Goal: Task Accomplishment & Management: Complete application form

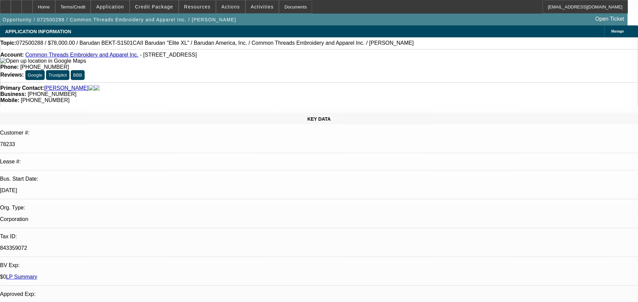
select select "0"
select select "2"
select select "0"
select select "6"
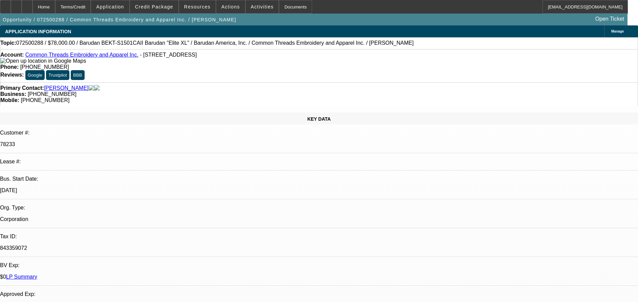
select select "0"
select select "2"
select select "0"
select select "6"
select select "0"
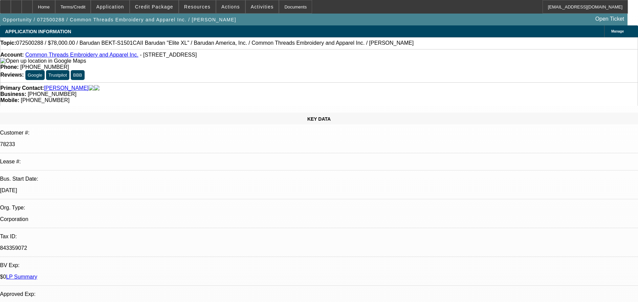
select select "0"
select select "2"
select select "0"
select select "6"
select select "0"
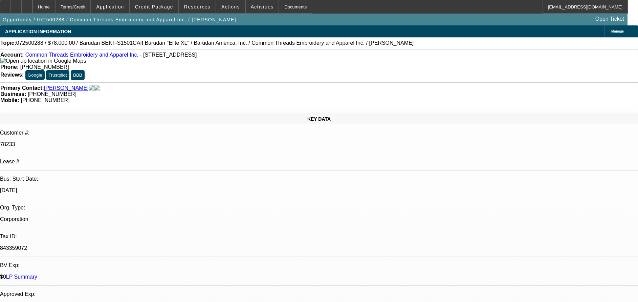
select select "0"
select select "3"
select select "0"
select select "6"
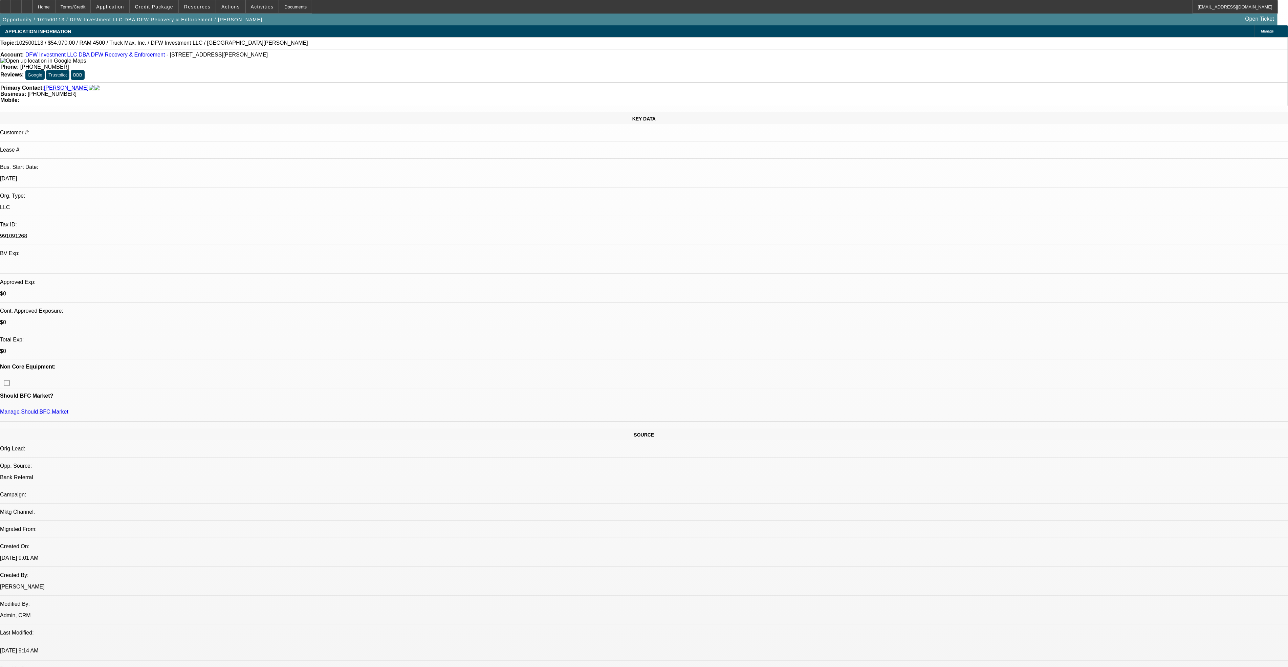
select select "0"
select select "2"
select select "0.1"
select select "1"
select select "2"
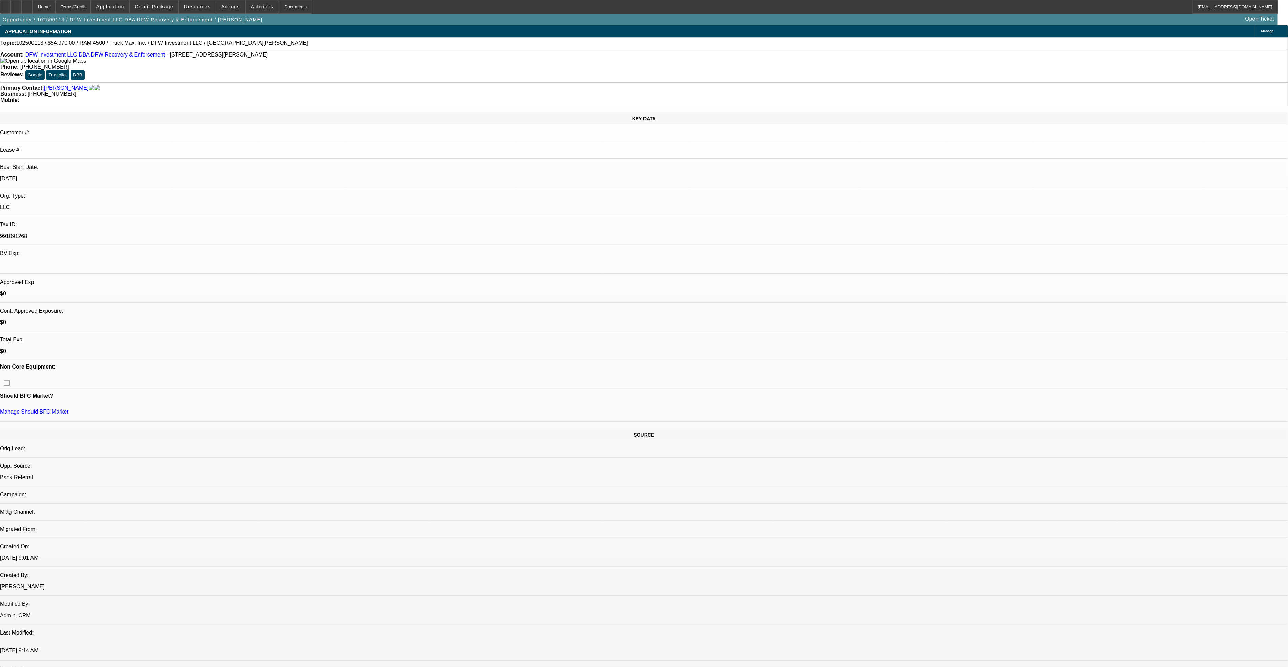
select select "4"
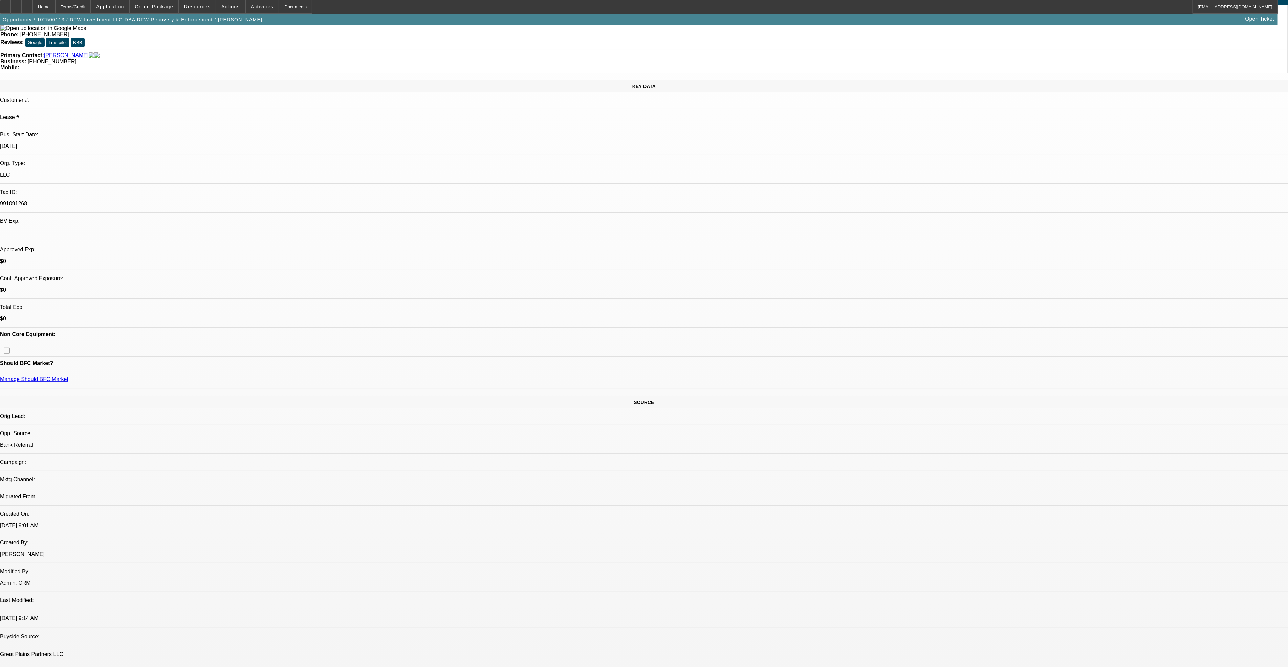
scroll to position [51, 0]
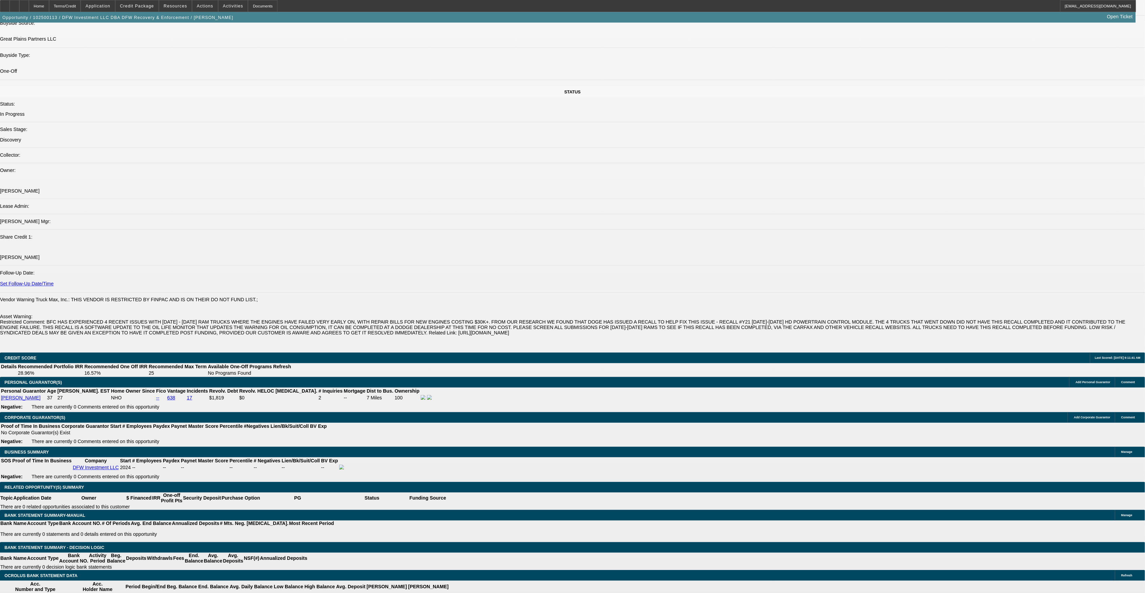
scroll to position [711, 0]
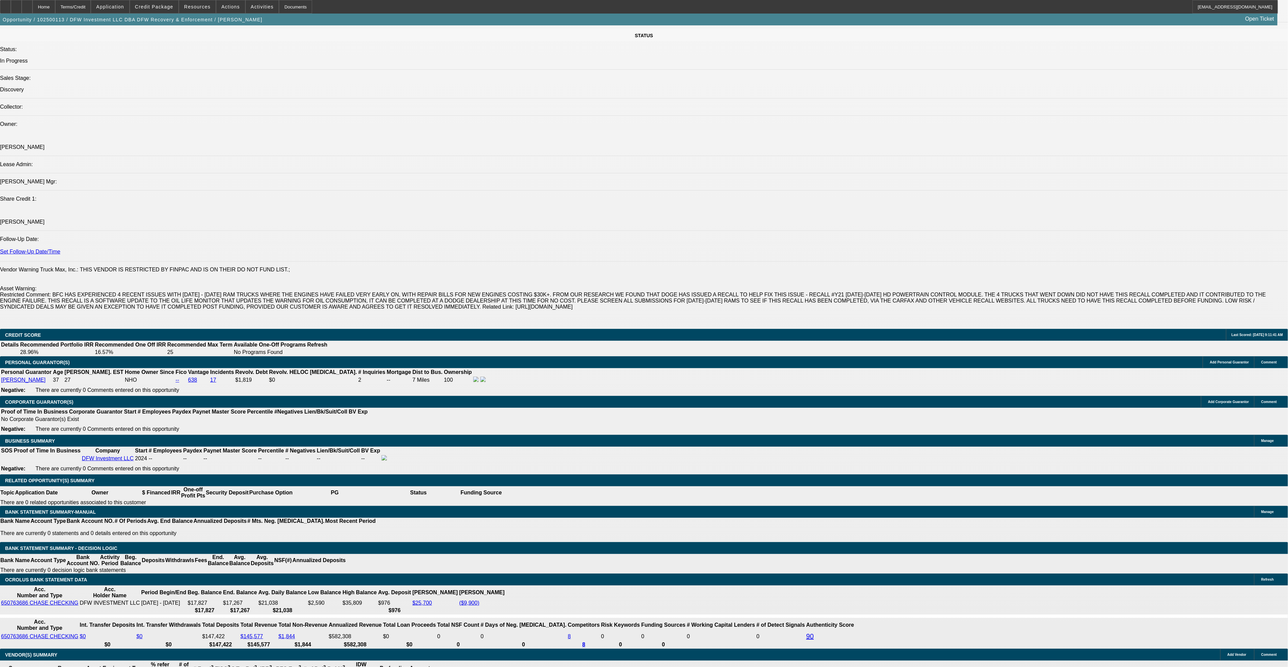
select select "0.1"
type input "$5,497.00"
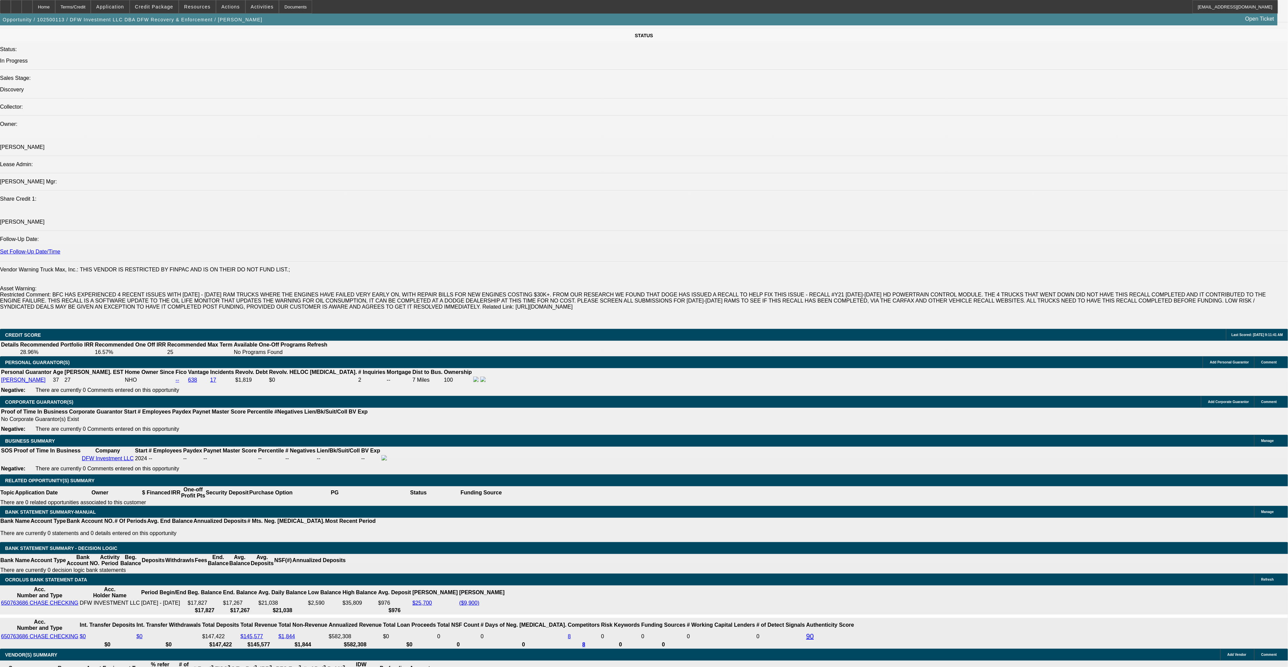
drag, startPoint x: 219, startPoint y: 507, endPoint x: 230, endPoint y: 505, distance: 11.3
type input "30"
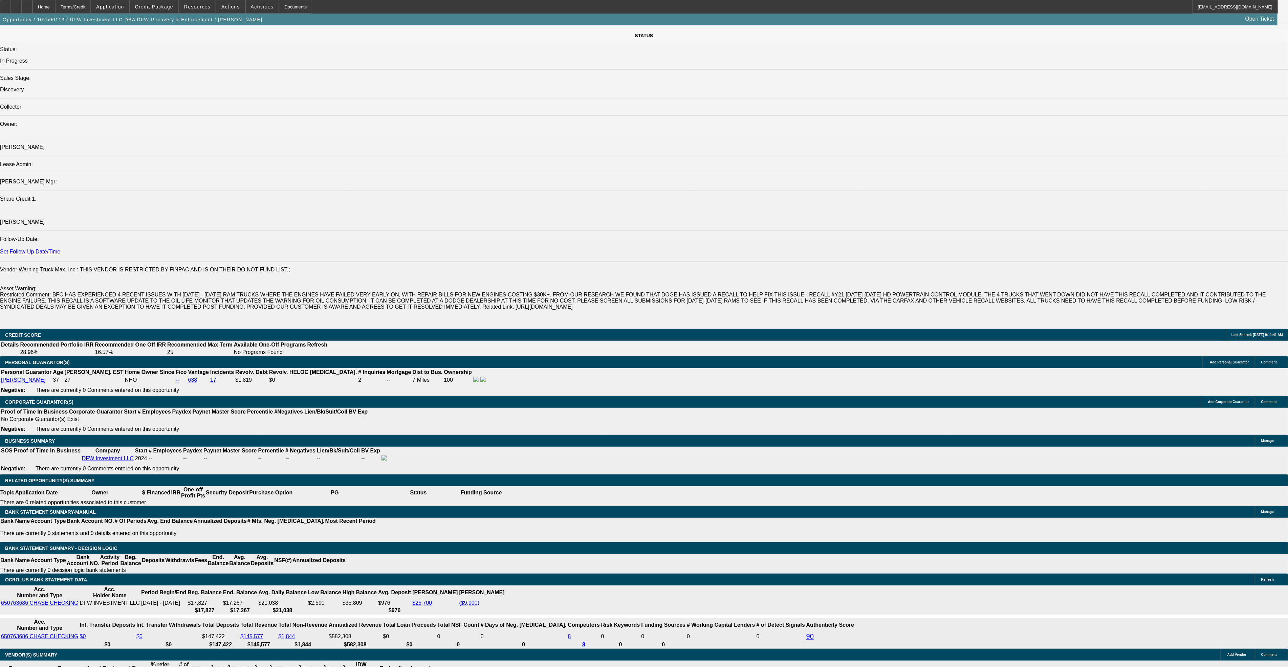
type input "15"
type input "$3,340.98"
type input "$1,670.49"
type input "$3,975.50"
type input "$1,987.75"
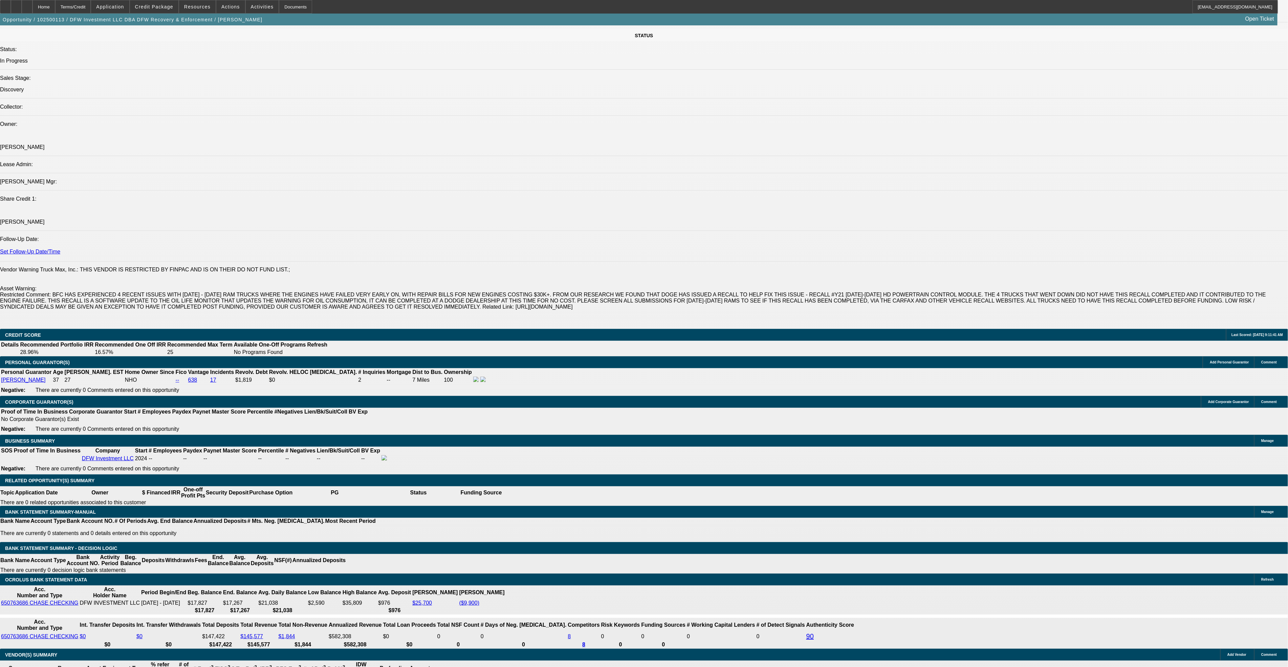
type input "15"
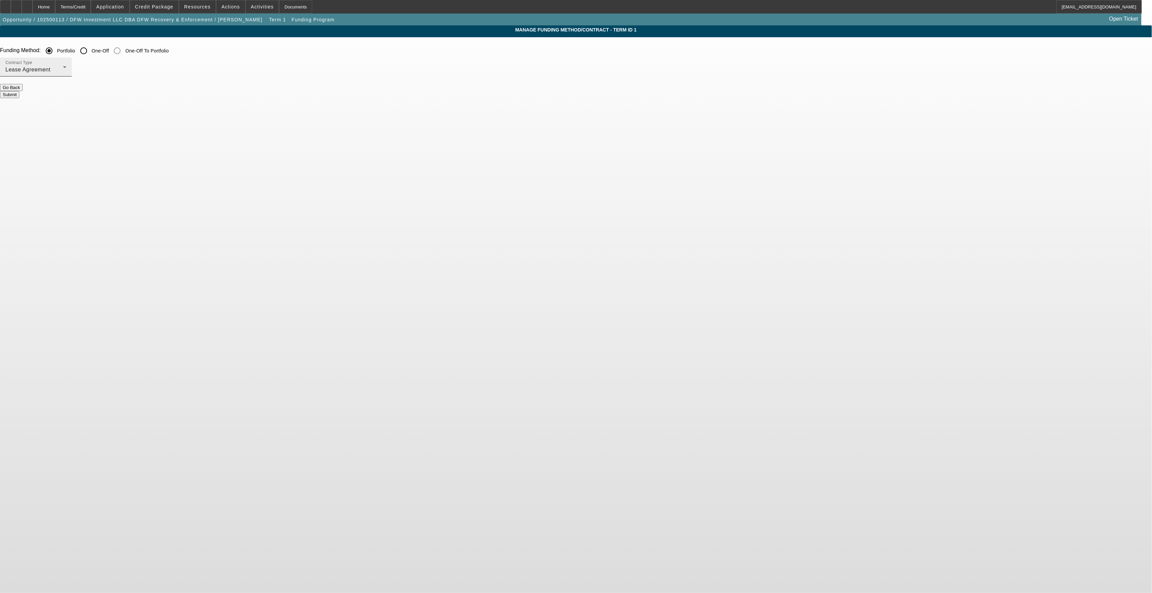
click at [63, 73] on div "Lease Agreement" at bounding box center [34, 70] width 58 height 8
click at [418, 96] on mat-option "Equipment Finance Agreement" at bounding box center [428, 104] width 89 height 16
click at [19, 93] on button "Submit" at bounding box center [9, 94] width 19 height 7
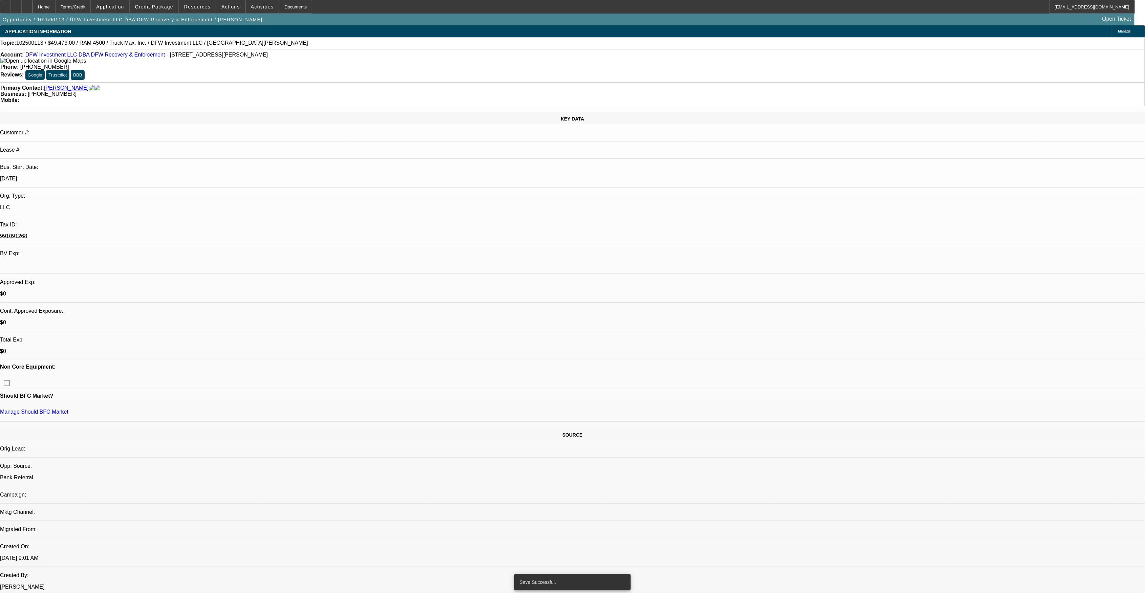
select select "0.1"
select select "2"
select select "0"
select select "6"
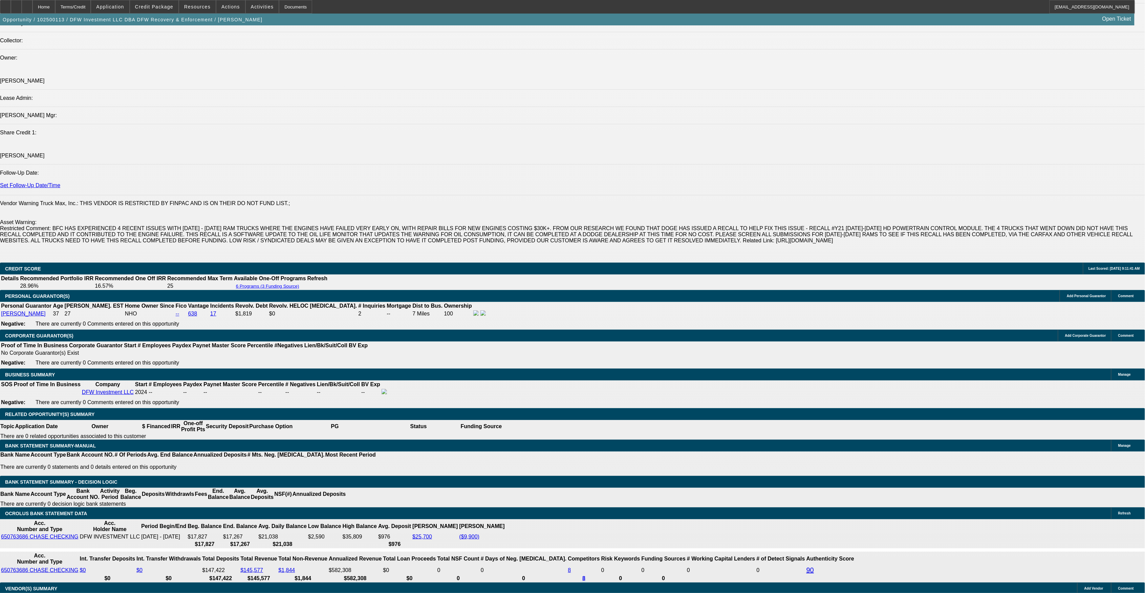
scroll to position [829, 0]
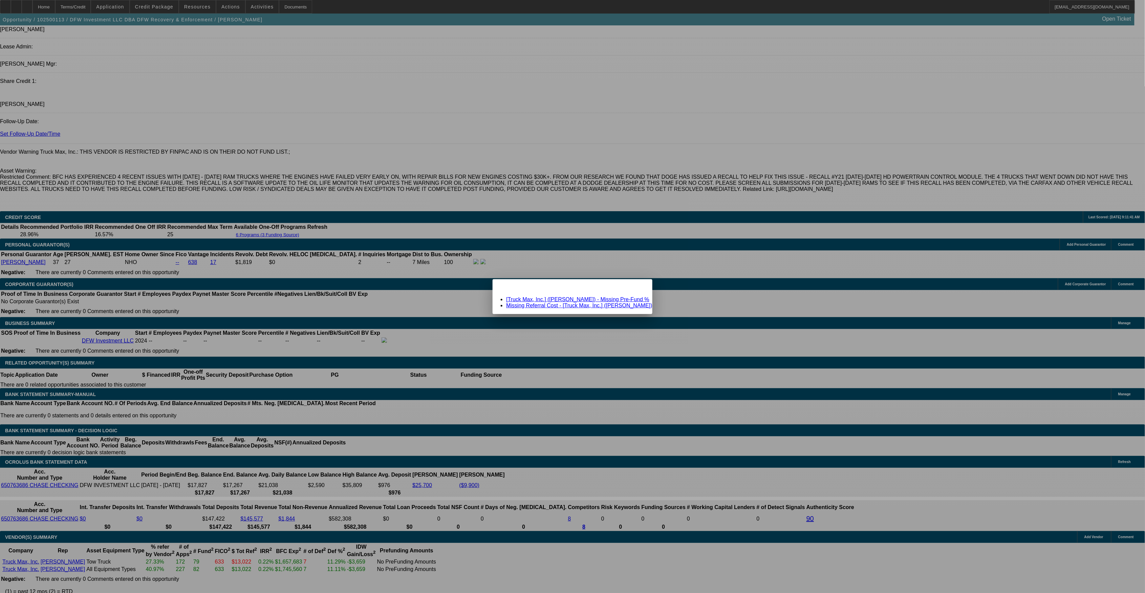
click at [596, 297] on link "[Truck Max, Inc.] (Dollar, Robert) - Missing Pre-Fund %" at bounding box center [577, 300] width 143 height 6
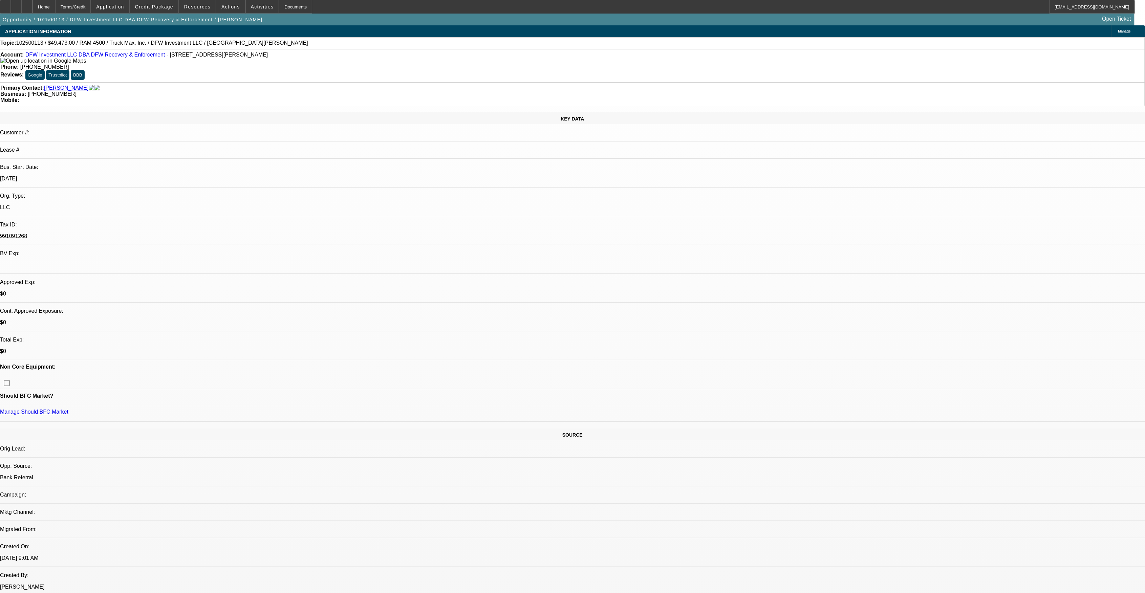
scroll to position [829, 0]
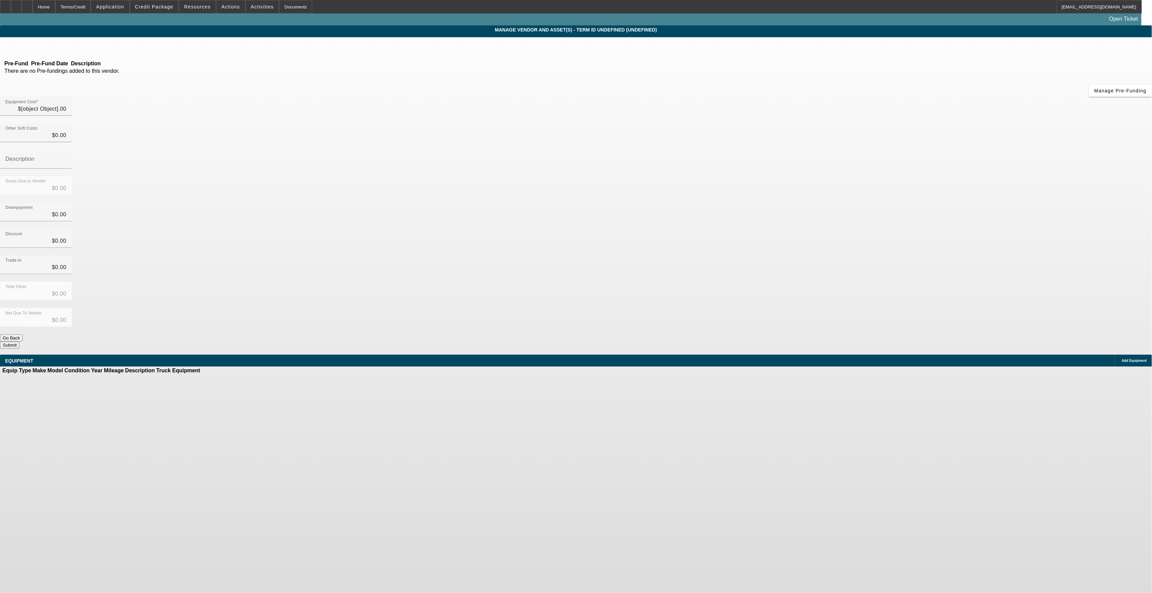
type input "$54,970.00"
click at [1094, 93] on span "Manage Pre-Funding" at bounding box center [1120, 90] width 52 height 5
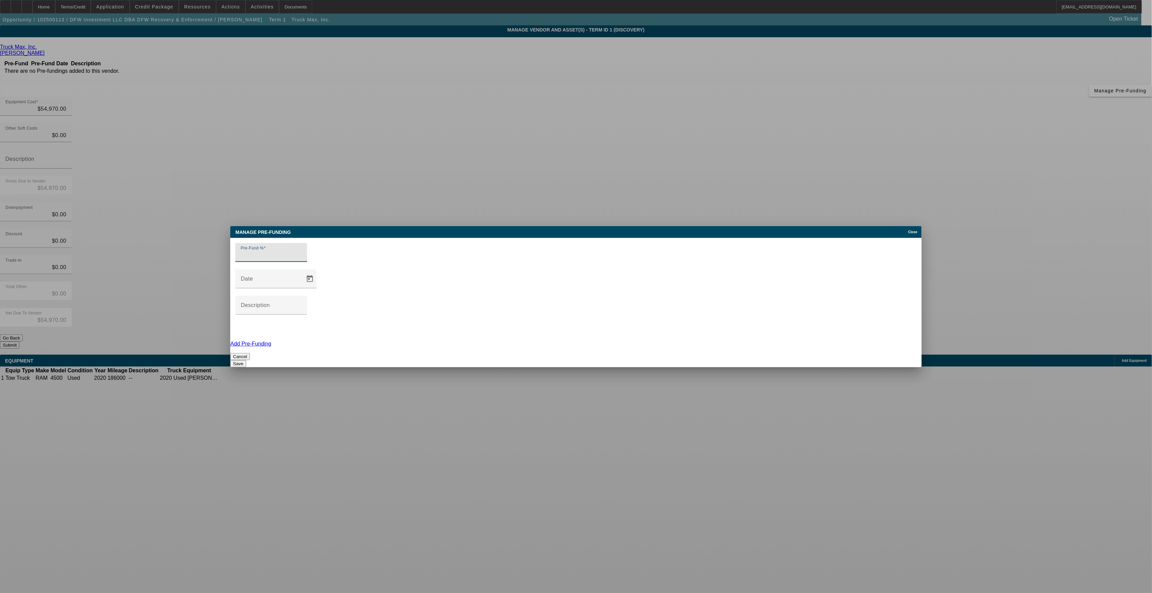
click at [302, 259] on input "Pre-Fund %" at bounding box center [271, 255] width 61 height 8
type input "0"
click at [246, 360] on button "Save" at bounding box center [238, 363] width 16 height 7
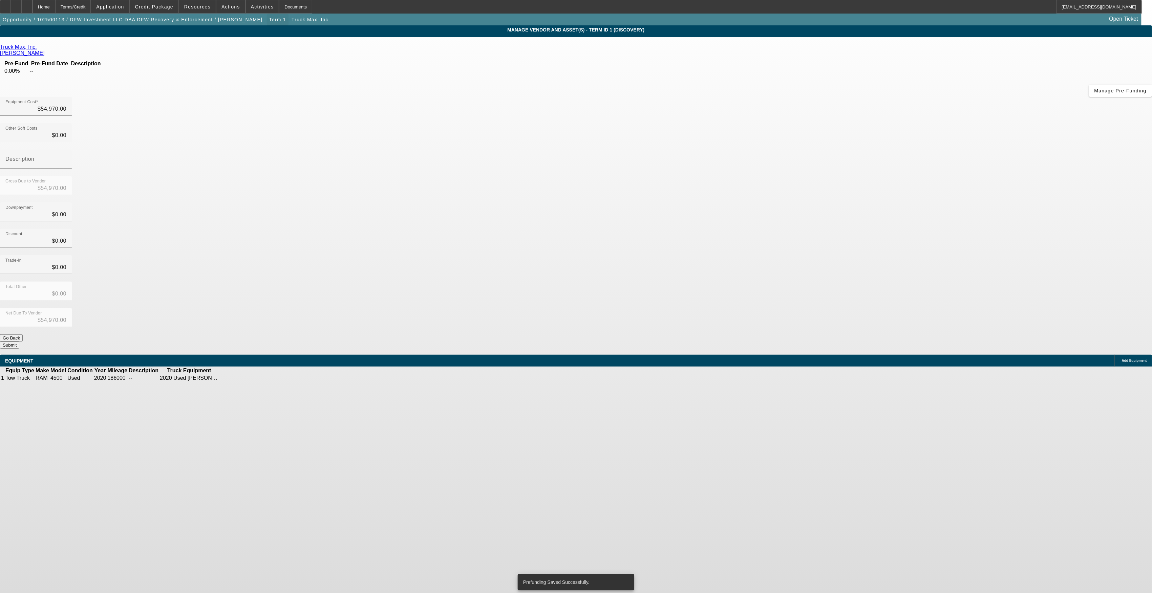
click at [269, 21] on span "Term 1" at bounding box center [277, 19] width 17 height 5
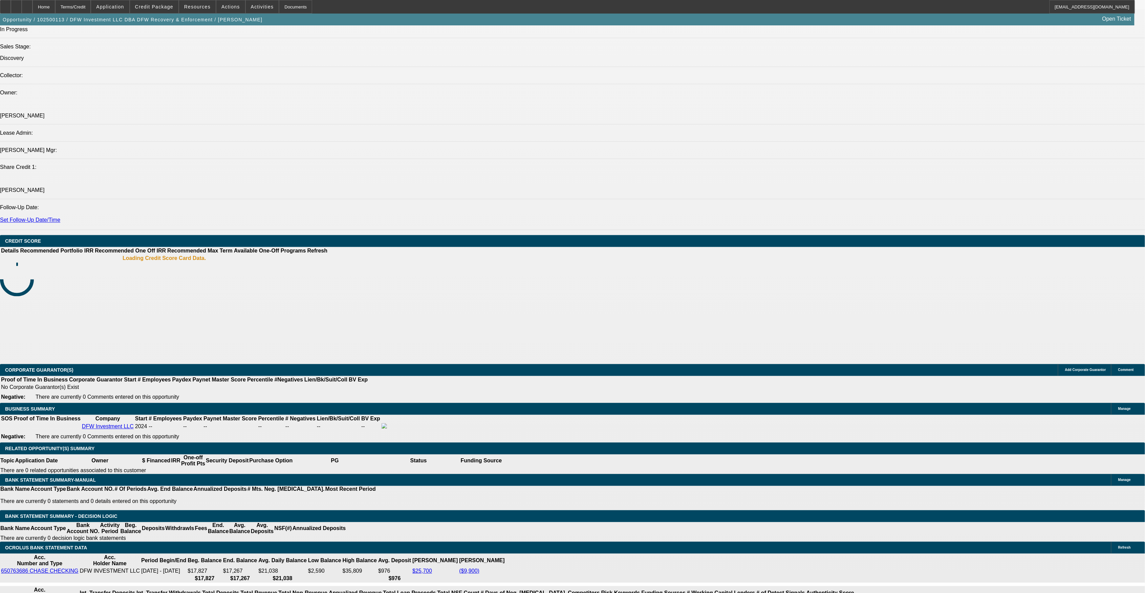
select select "0.1"
select select "2"
select select "0"
select select "6"
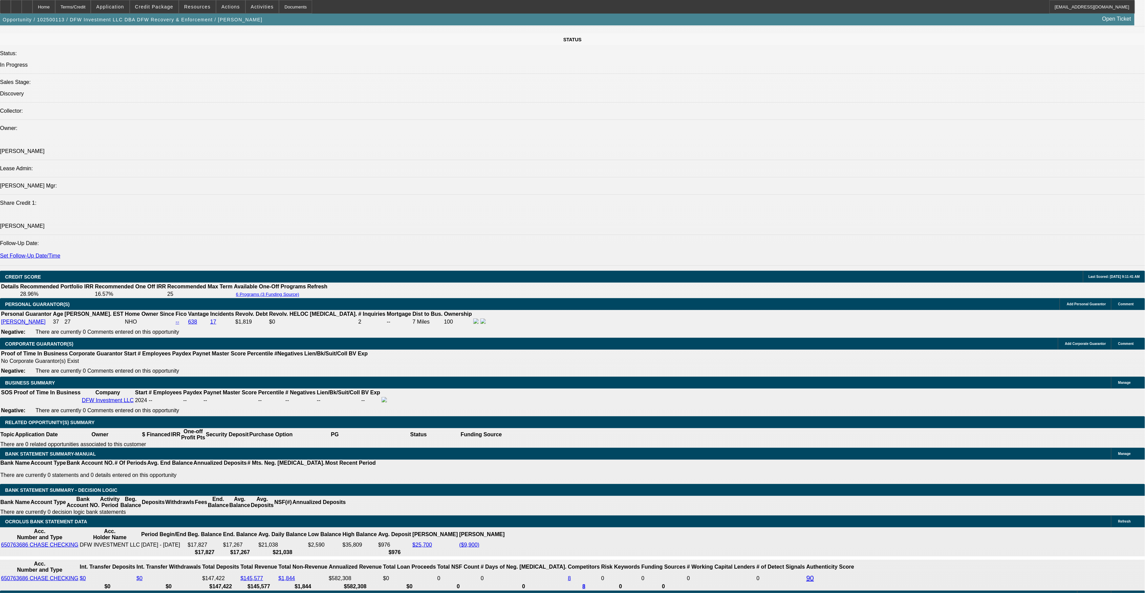
scroll to position [792, 0]
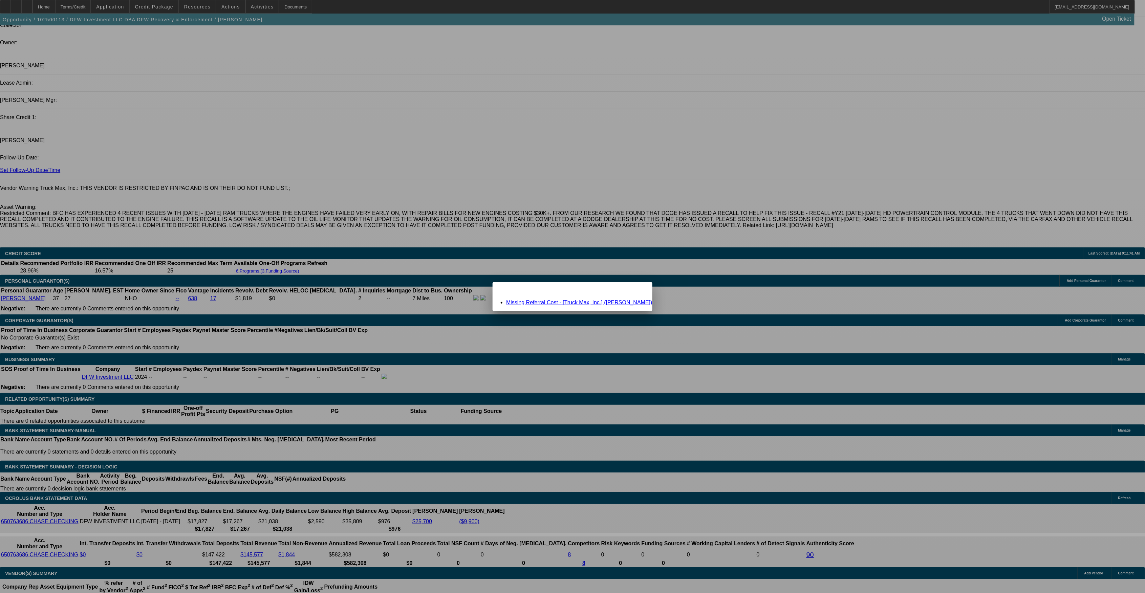
scroll to position [0, 0]
click at [557, 303] on link "Missing Referral Cost - [Truck Max, Inc.] (Dollar, Robert)" at bounding box center [579, 303] width 146 height 6
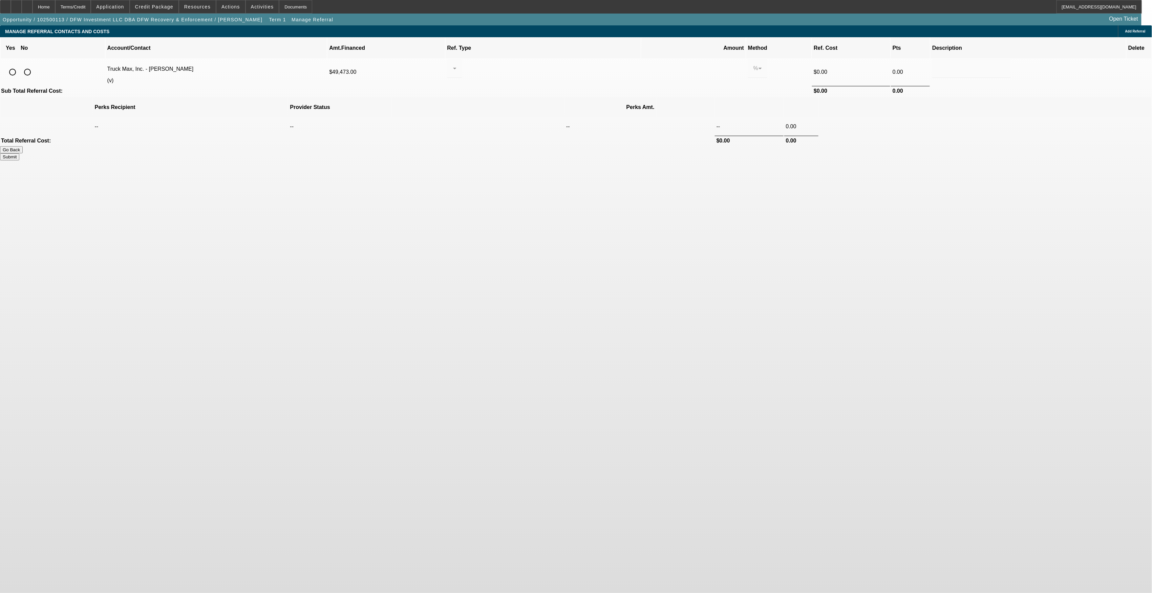
drag, startPoint x: 228, startPoint y: 62, endPoint x: 272, endPoint y: 73, distance: 45.8
click at [34, 65] on input "radio" at bounding box center [28, 72] width 14 height 14
radio input "true"
click at [19, 153] on button "Submit" at bounding box center [9, 156] width 19 height 7
type input "0.000"
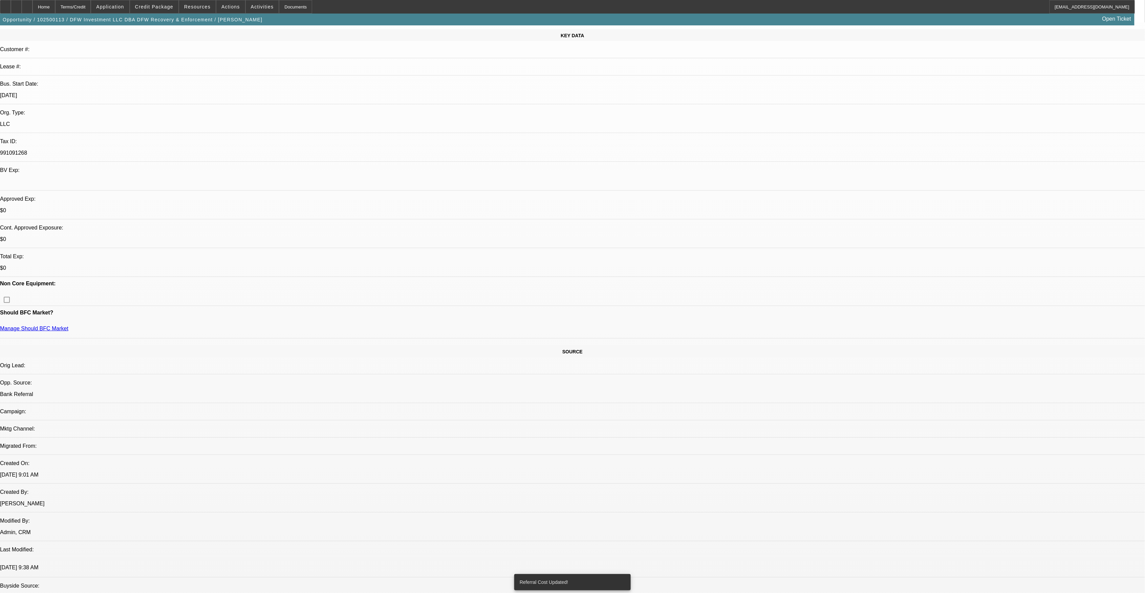
select select "0.1"
select select "2"
select select "0"
select select "6"
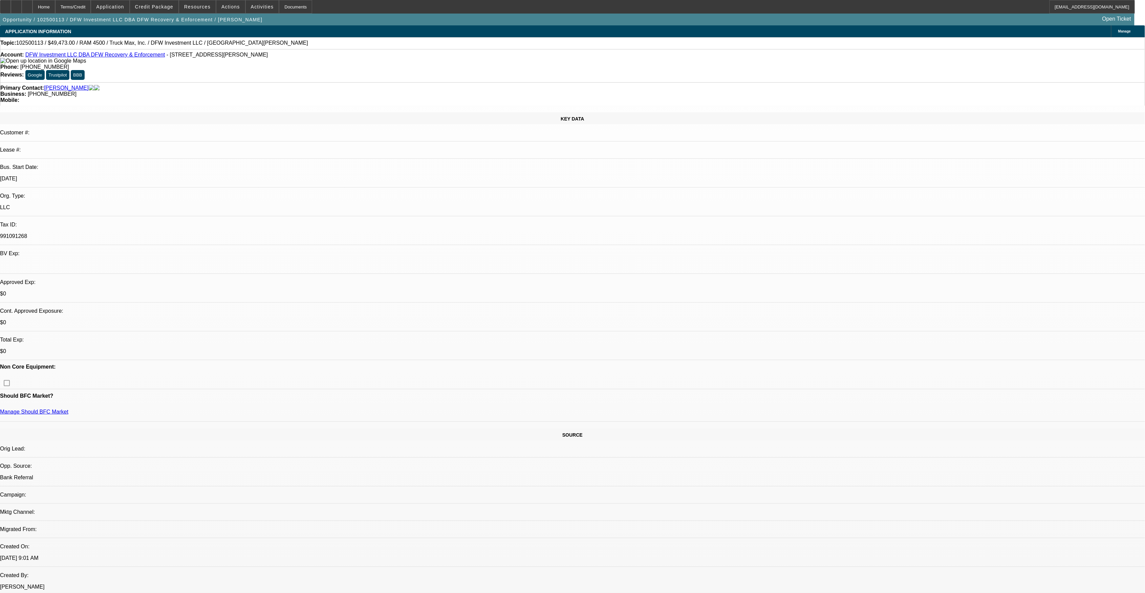
click at [150, 5] on span "Credit Package" at bounding box center [154, 6] width 38 height 5
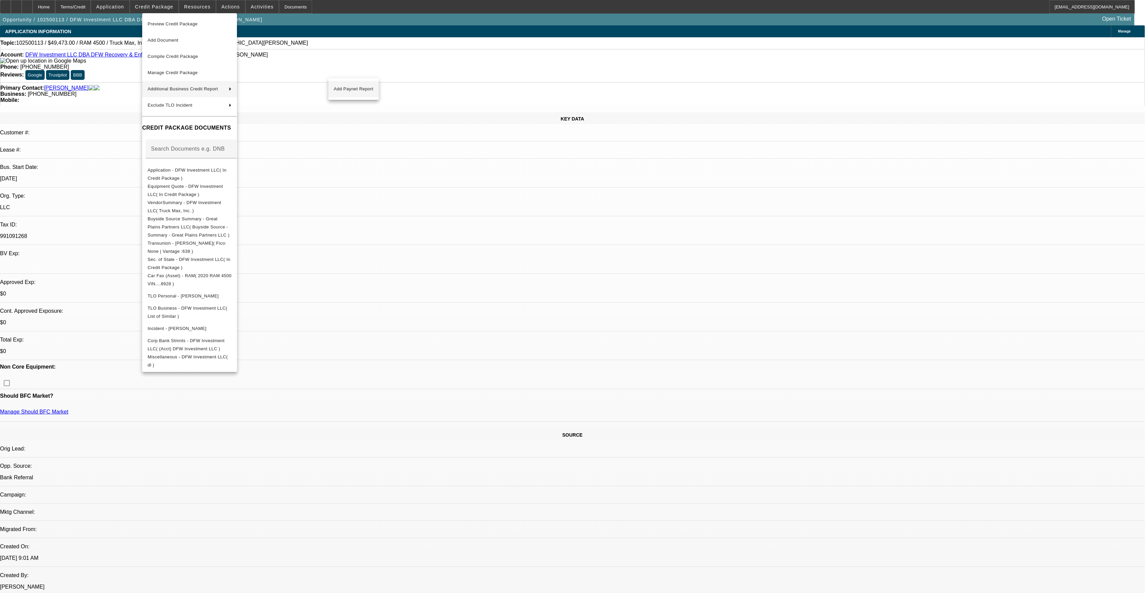
click at [340, 95] on button "Add Paynet Report" at bounding box center [353, 89] width 50 height 16
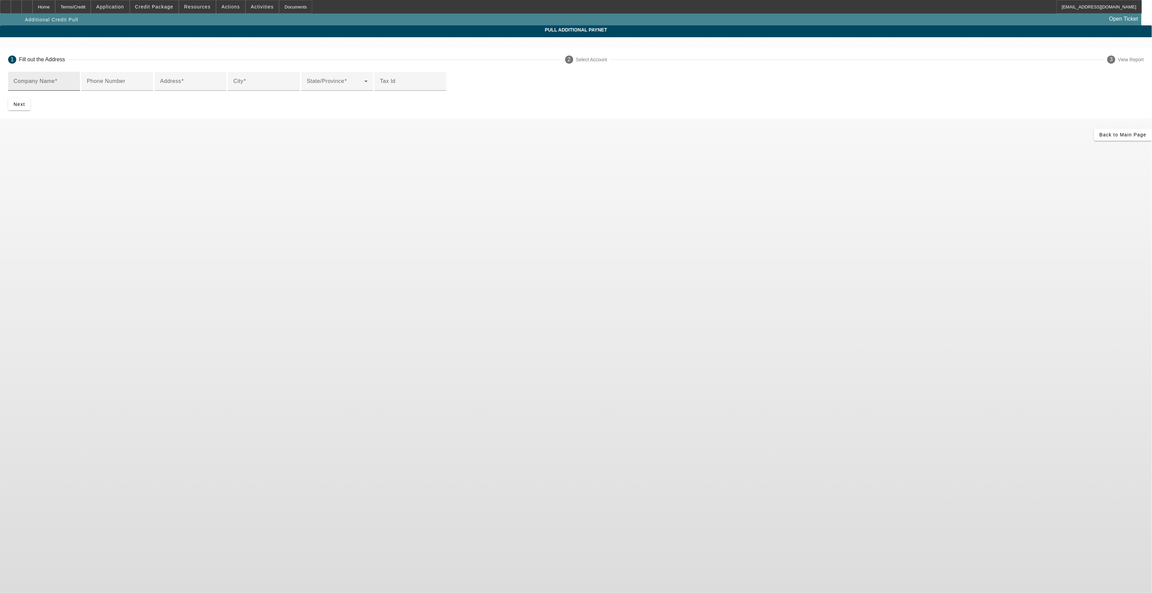
click at [74, 83] on input "Company Name" at bounding box center [44, 84] width 61 height 8
paste input "4 KINGS TOWING & RECOVERY LLC"
type input "4 KINGS TOWING & RECOVERY LLC"
click at [221, 88] on input "Address" at bounding box center [190, 84] width 61 height 8
type input "5603 Embroise Cir"
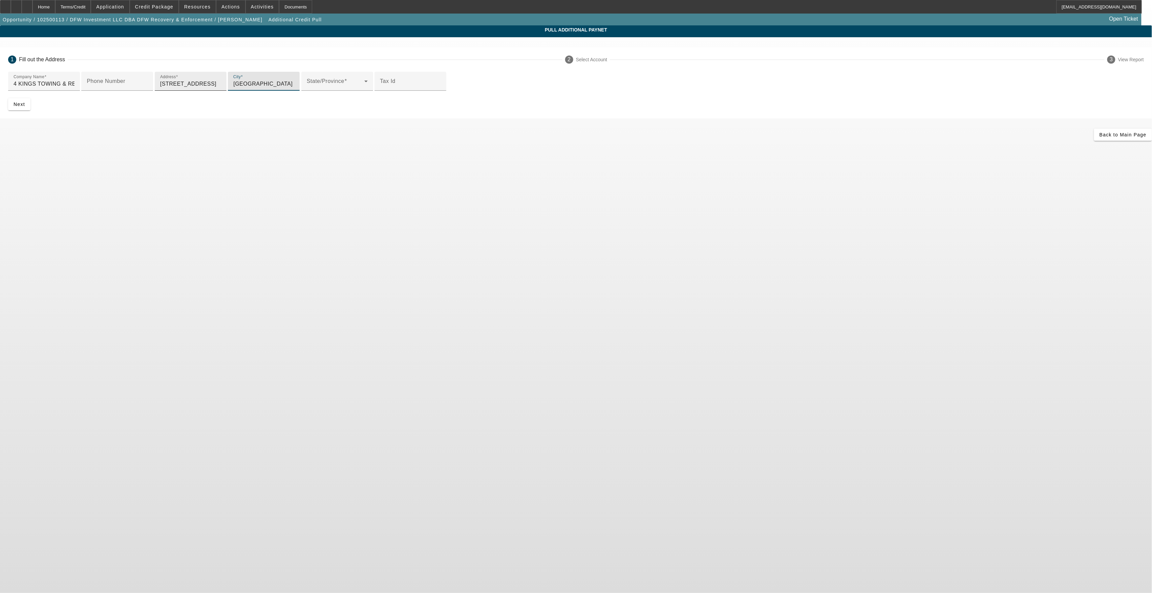
type input "Dallas"
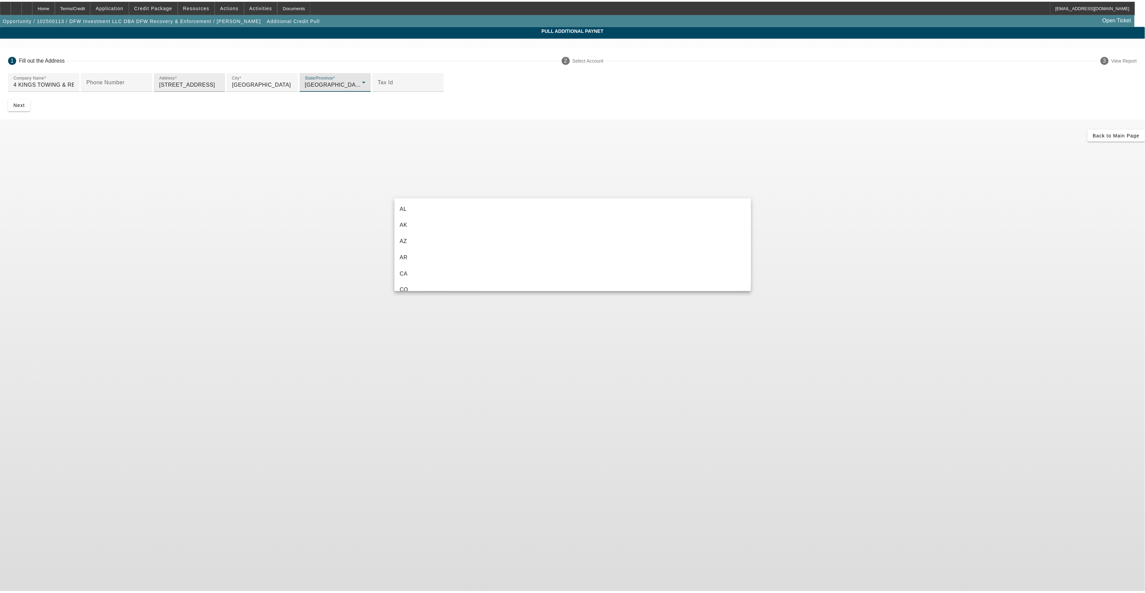
scroll to position [625, 0]
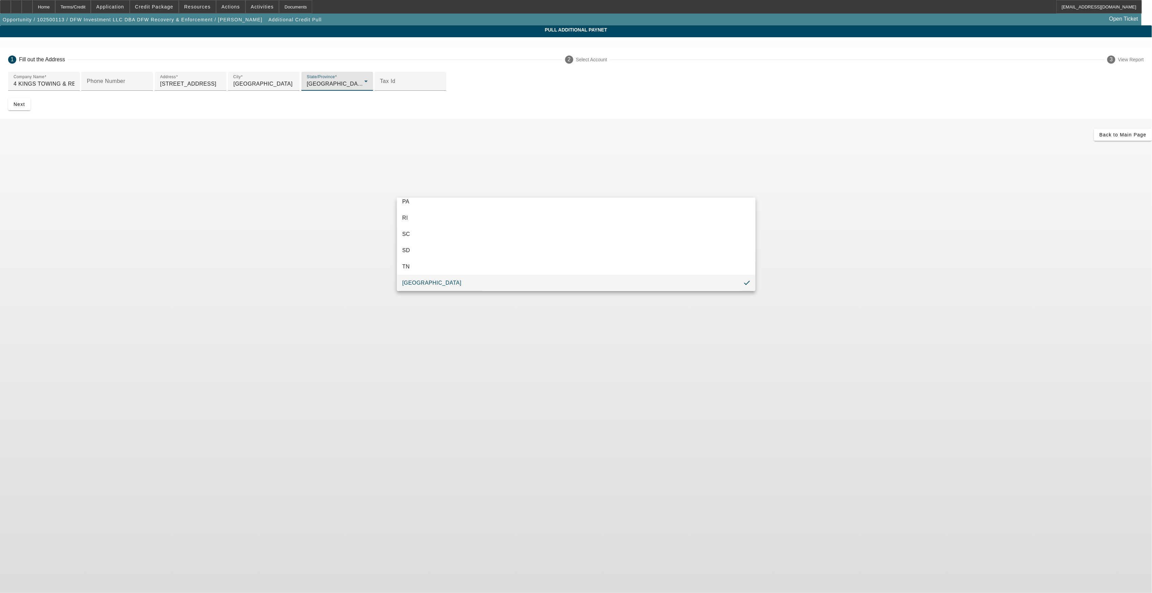
click at [424, 281] on mat-option "TX" at bounding box center [576, 283] width 358 height 16
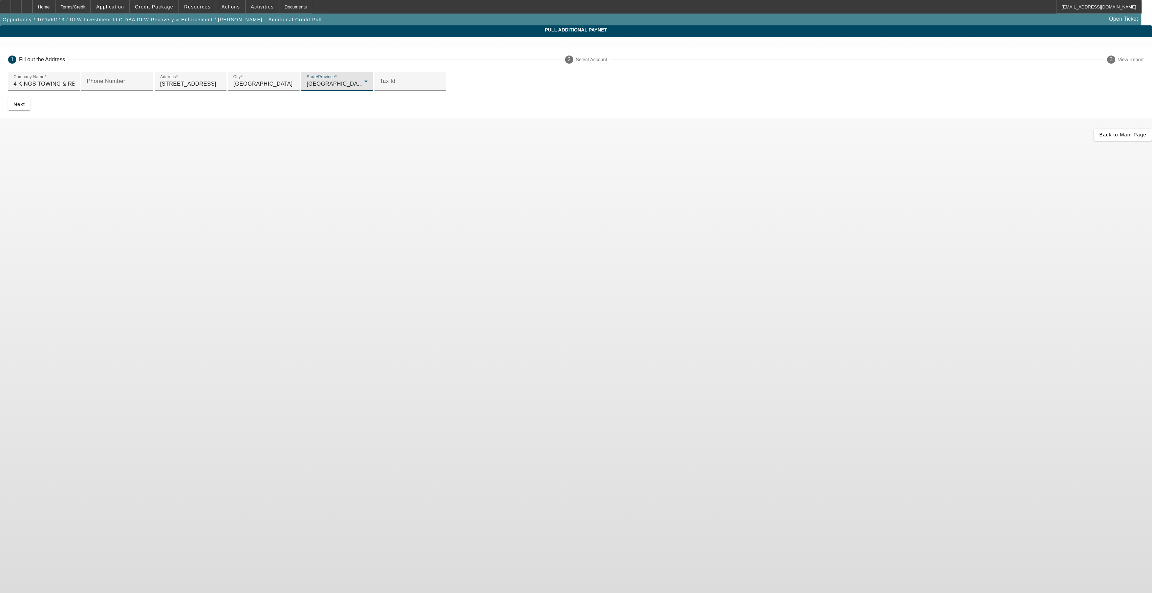
click at [500, 297] on body "Home Terms/Credit Application Credit Package Resources Actions Activities Docum…" at bounding box center [576, 296] width 1152 height 593
click at [30, 112] on span "submit" at bounding box center [19, 104] width 22 height 16
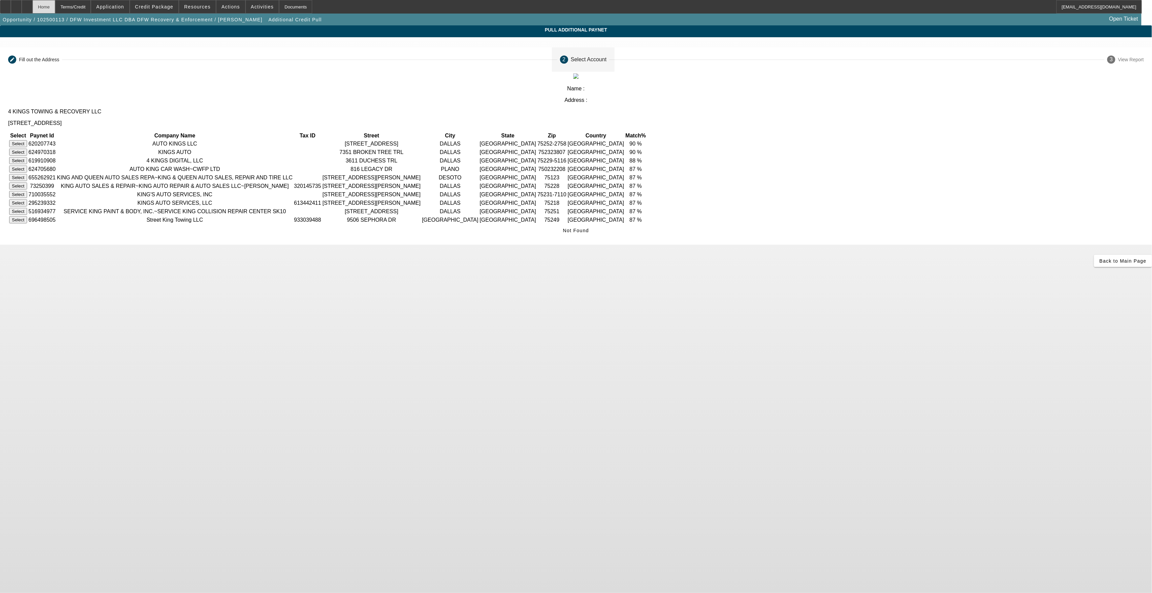
click at [55, 7] on div "Home" at bounding box center [43, 7] width 23 height 14
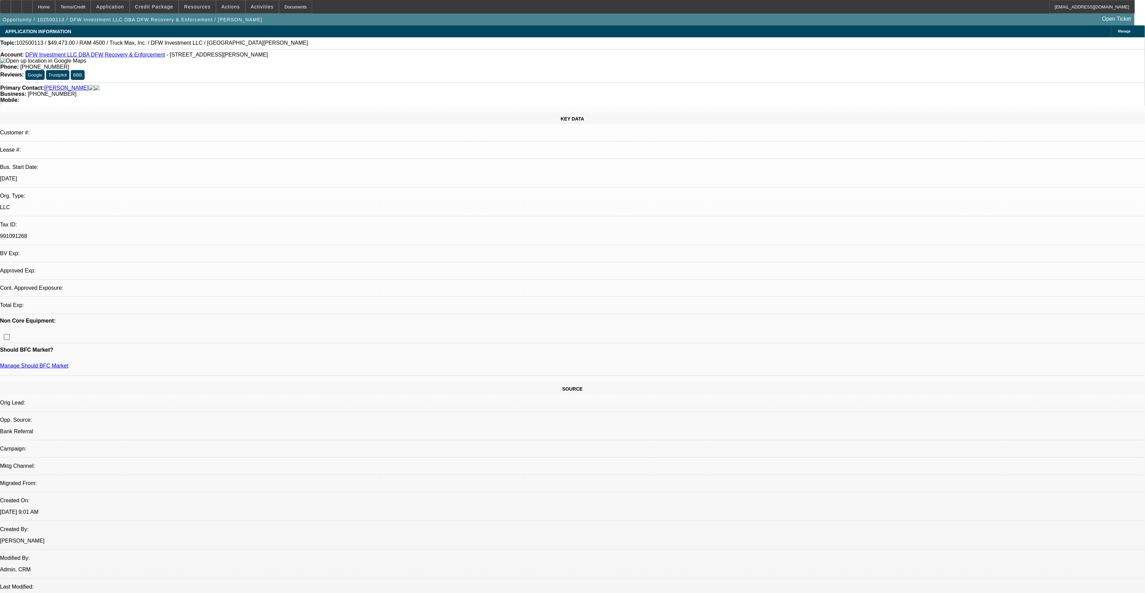
select select "0.1"
select select "2"
select select "0"
select select "6"
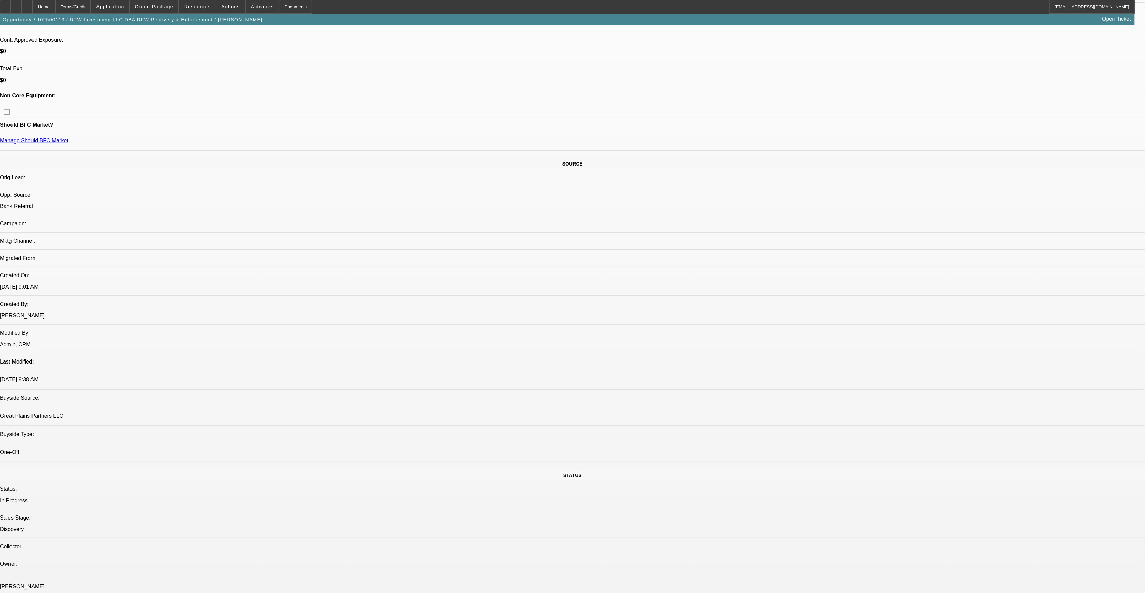
scroll to position [451, 0]
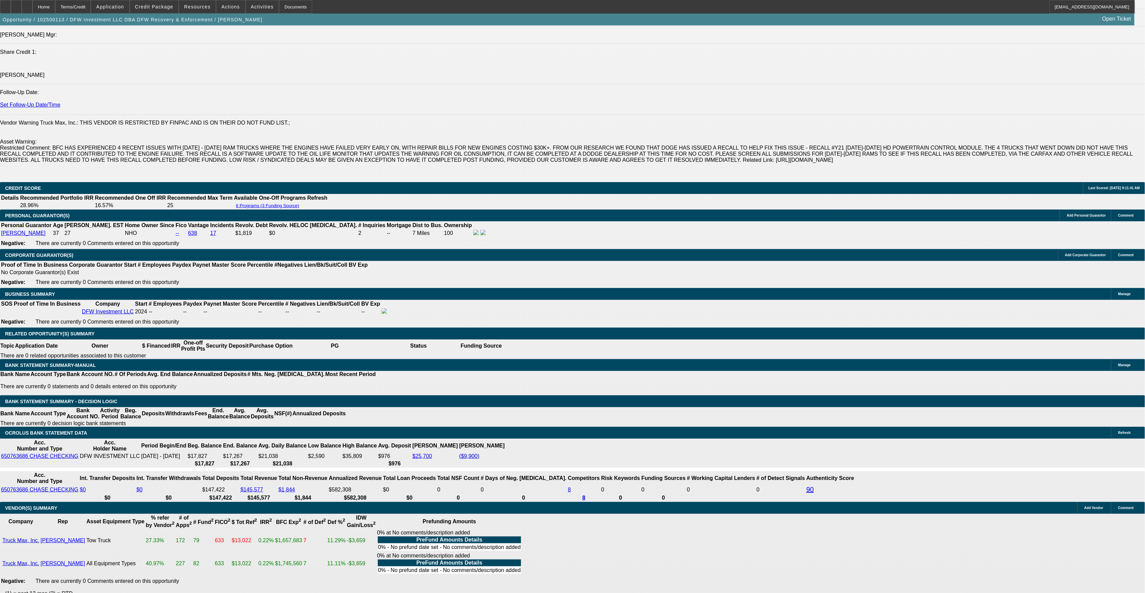
scroll to position [902, 0]
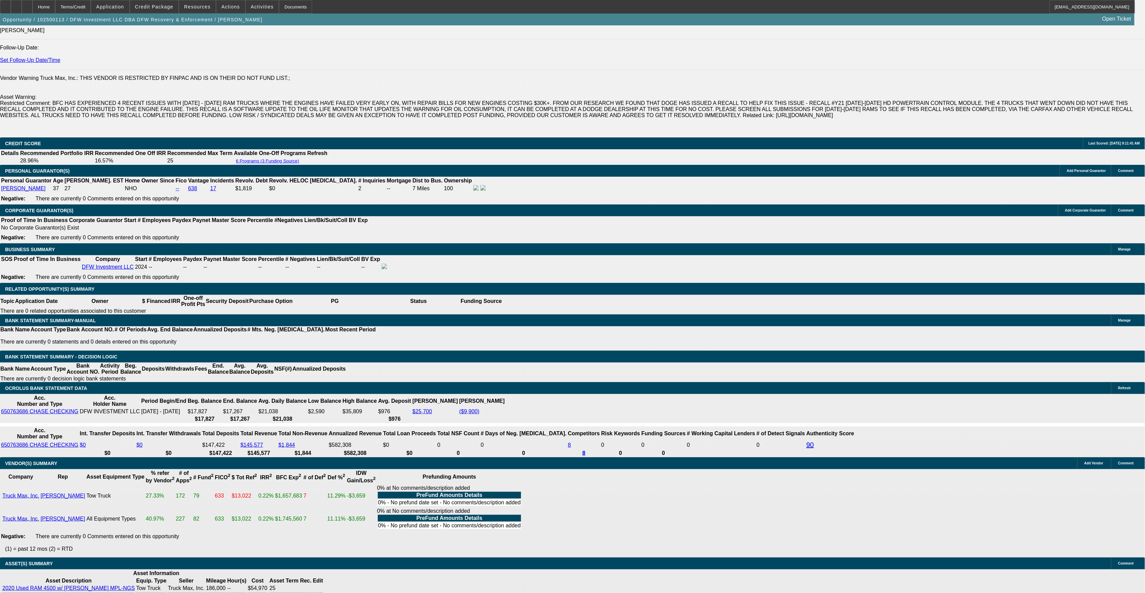
drag, startPoint x: 216, startPoint y: 313, endPoint x: 232, endPoint y: 309, distance: 16.7
type input "UNKNOWN"
type input "2"
type input "$3,384.08"
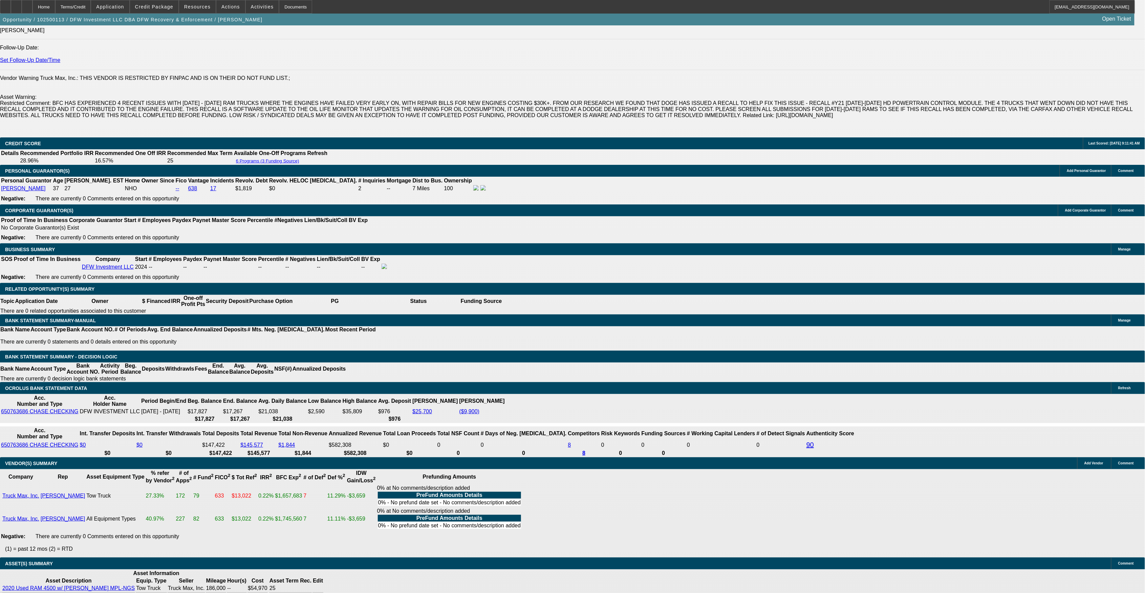
type input "$1,692.04"
type input "22"
type input "$4,317.34"
type input "$2,158.67"
type input "22"
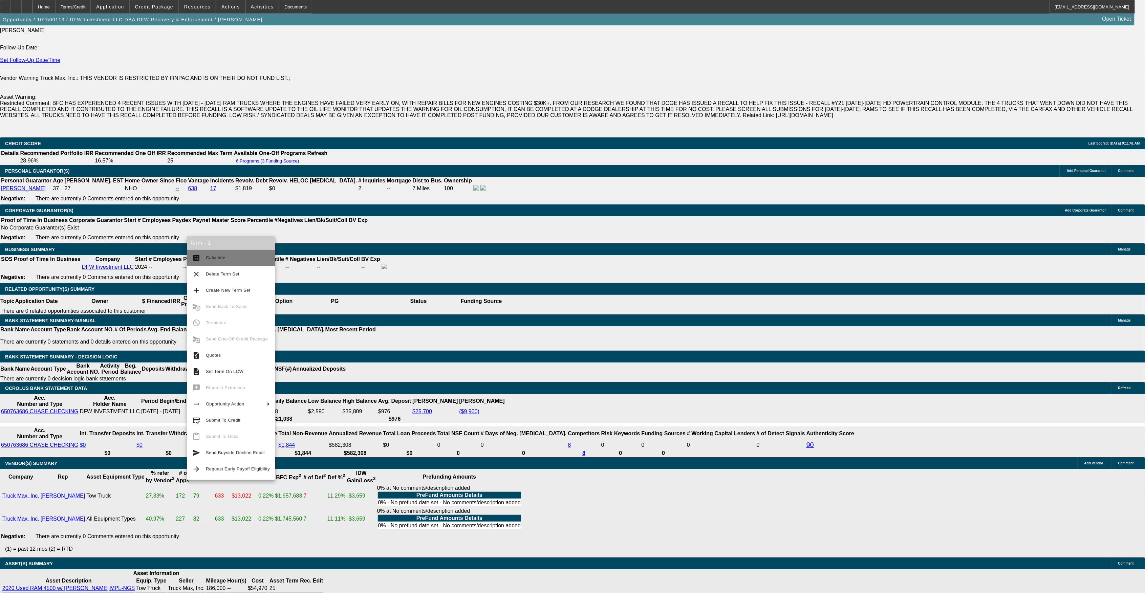
click at [210, 254] on button "calculate Calculate" at bounding box center [231, 258] width 88 height 16
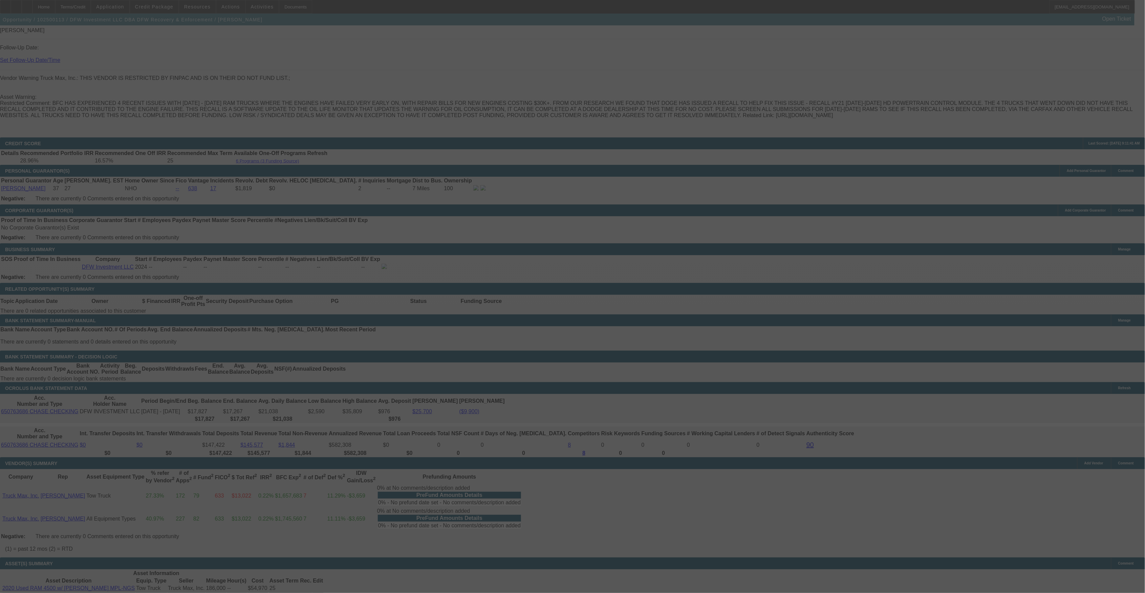
scroll to position [812, 0]
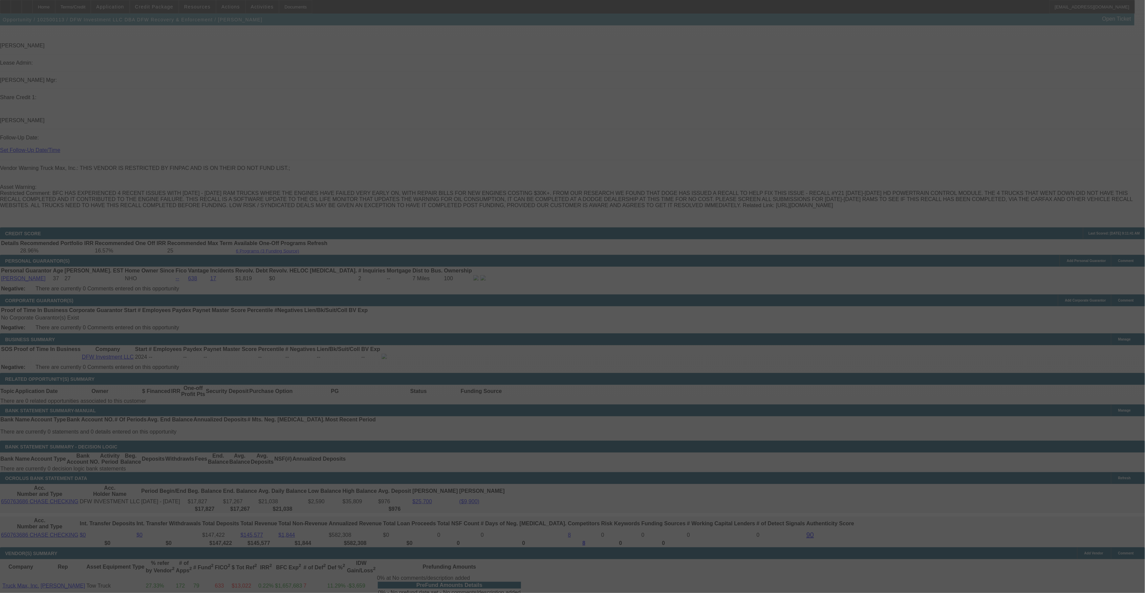
select select "0.1"
select select "2"
select select "0"
select select "6"
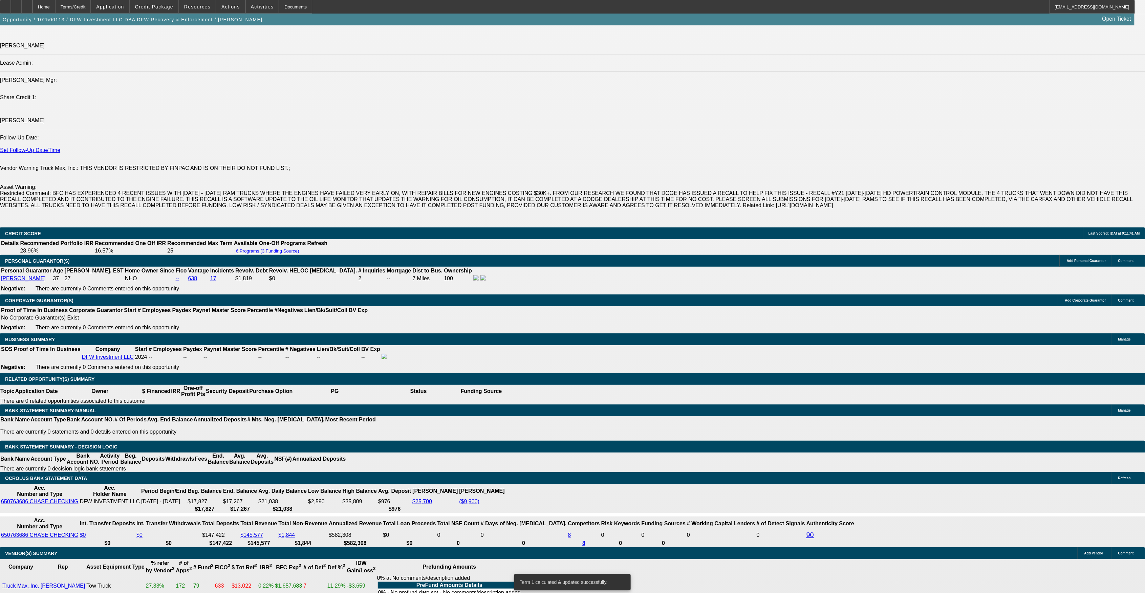
select select "0.15"
type input "$8,245.50"
type input "UNKNOWN"
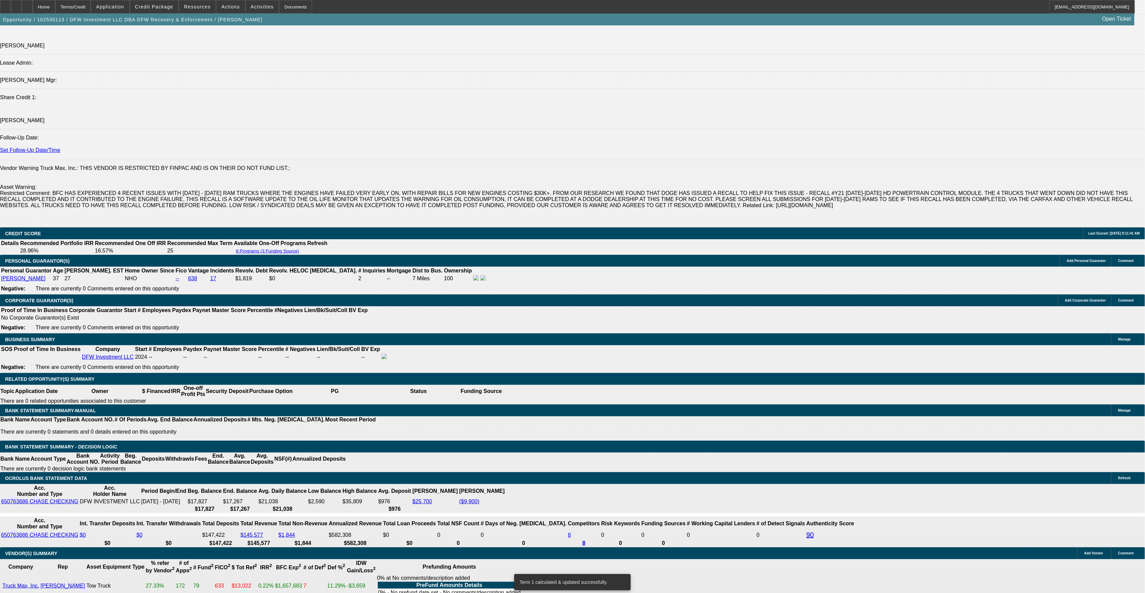
type input "$4,077.48"
type input "$2,038.74"
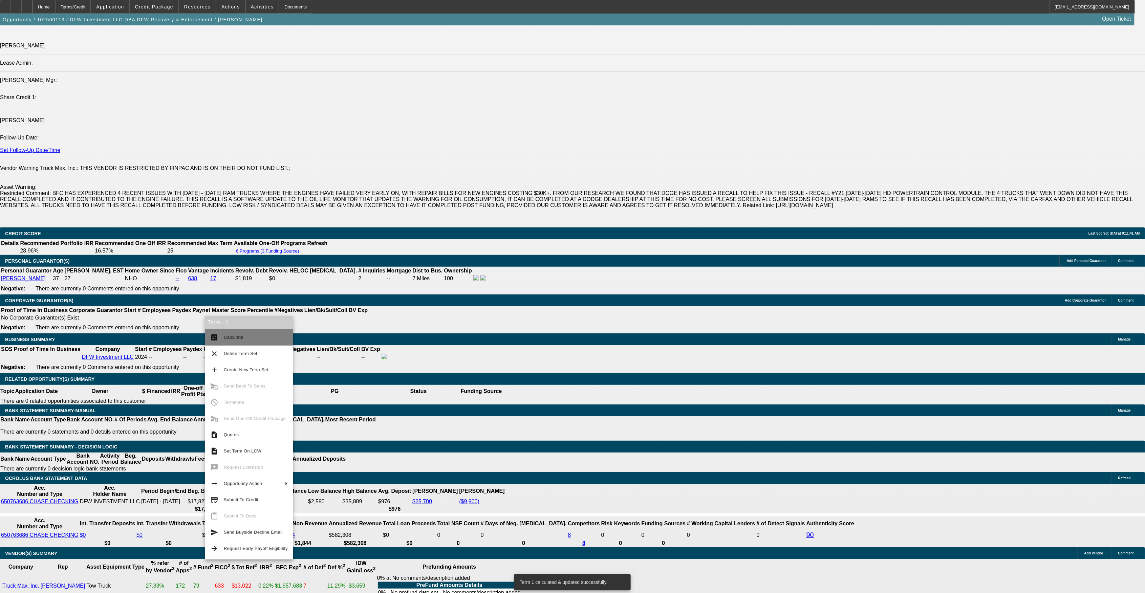
click at [226, 339] on span "Calculate" at bounding box center [234, 337] width 20 height 5
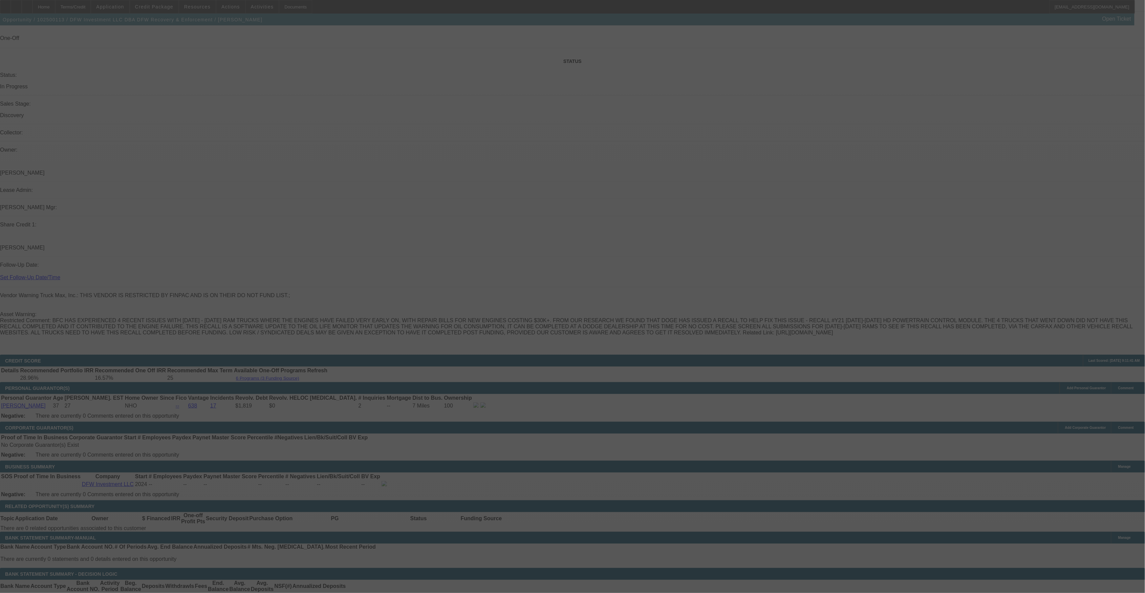
select select "0.15"
select select "2"
select select "0"
select select "6"
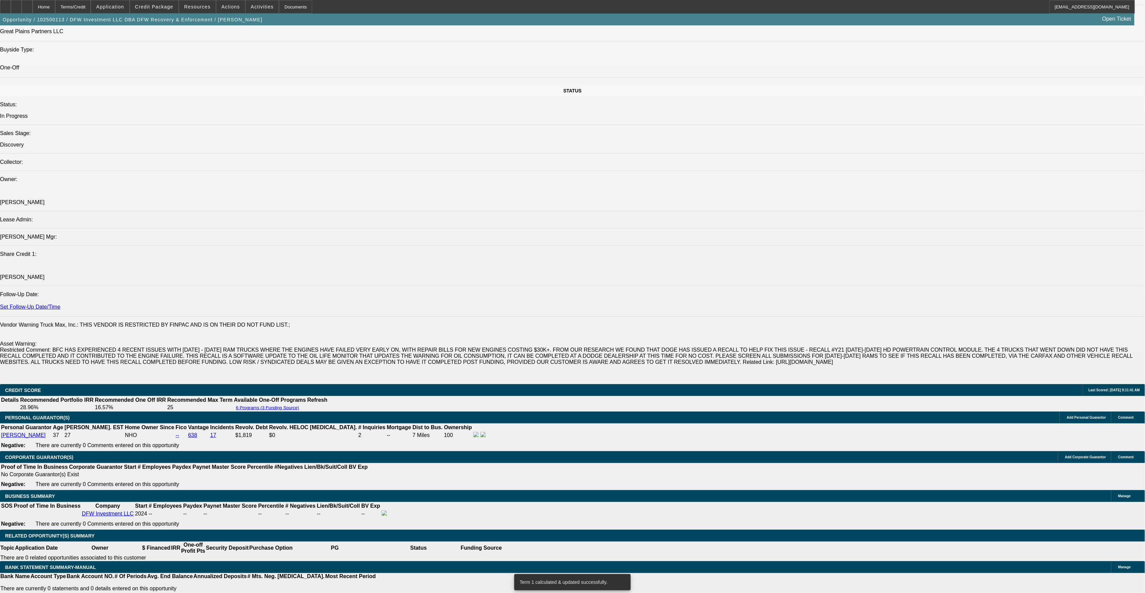
scroll to position [587, 0]
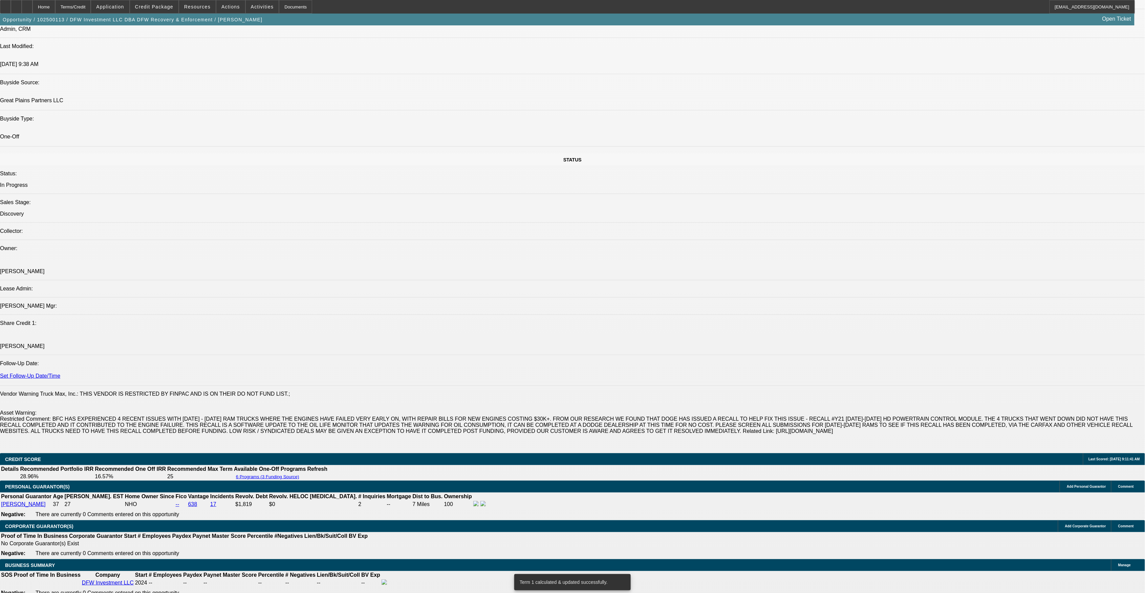
radio input "true"
type textarea "Messaged Brian from GPP requesting info on Capon, previous business 4 Kings, & …"
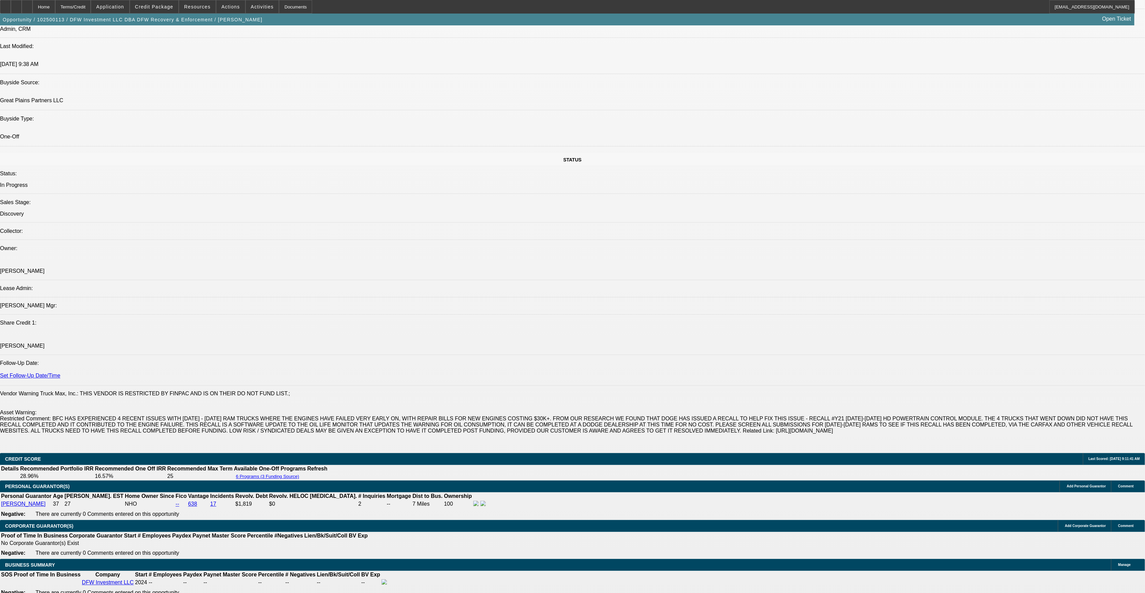
radio input "true"
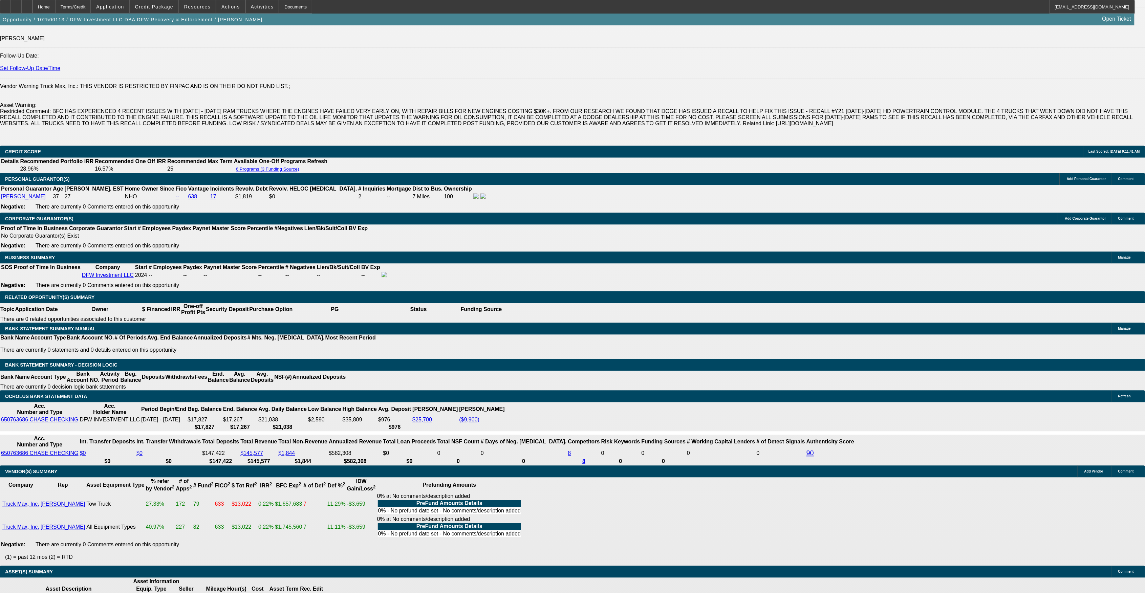
scroll to position [963, 0]
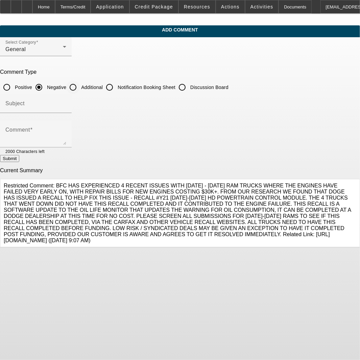
click at [80, 87] on input "Additional" at bounding box center [73, 88] width 14 height 14
radio input "true"
drag, startPoint x: 85, startPoint y: 105, endPoint x: 81, endPoint y: 100, distance: 7.2
click at [66, 105] on input "Subject" at bounding box center [35, 106] width 61 height 8
type input "Broker Write Up"
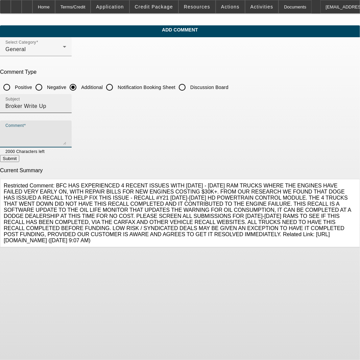
paste textarea "they currently own 3 trucks . 2 repo trucks and 1 flatbed .we do a lot of Repo’…"
click at [25, 132] on div "Comment they currently own 3 trucks . 2 repo trucks and 1 flatbed .we do a lot …" at bounding box center [36, 134] width 72 height 27
click at [28, 132] on textarea "they currently own 3 trucks . 2 repo trucks and 1 flatbed .we do a lot of Repo’…" at bounding box center [35, 137] width 61 height 16
click at [66, 136] on textarea ""They currently own 3 trucks . 2 repo trucks and 1 flatbed .we do a lot of Repo…" at bounding box center [35, 137] width 61 height 16
type textarea ""They currently own 3 trucks . 2 repo trucks and 1 flatbed .we do a lot of Repo…"
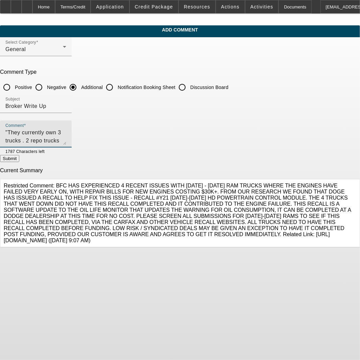
click at [19, 158] on button "Submit" at bounding box center [9, 158] width 19 height 7
radio input "true"
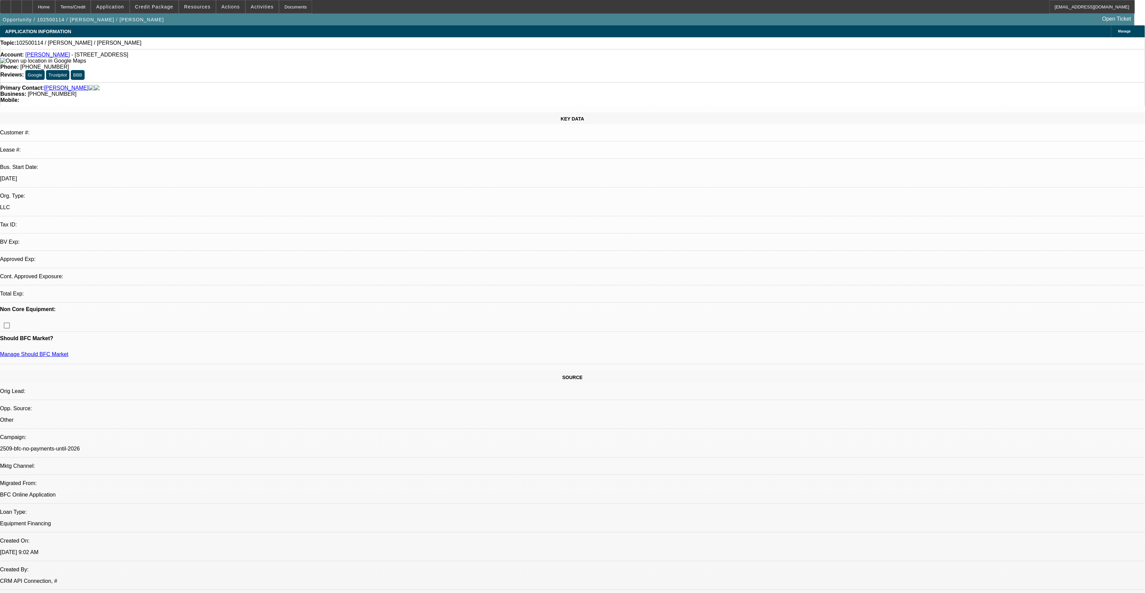
select select "0"
select select "2"
select select "0.1"
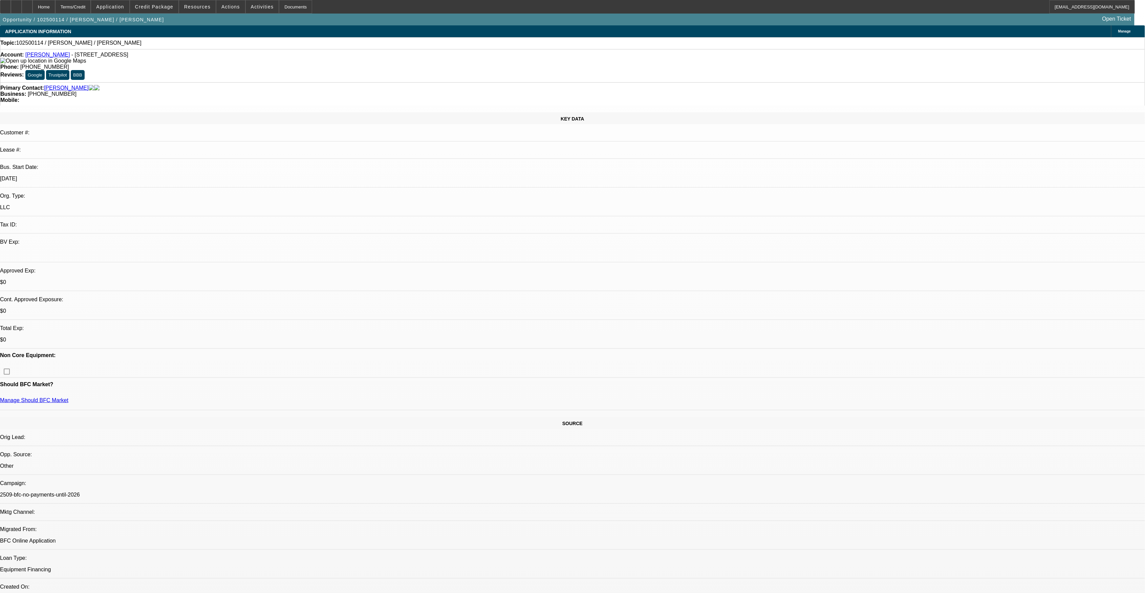
select select "1"
select select "2"
select select "4"
click at [812, 85] on button "reply_all Reply All" at bounding box center [816, 87] width 43 height 16
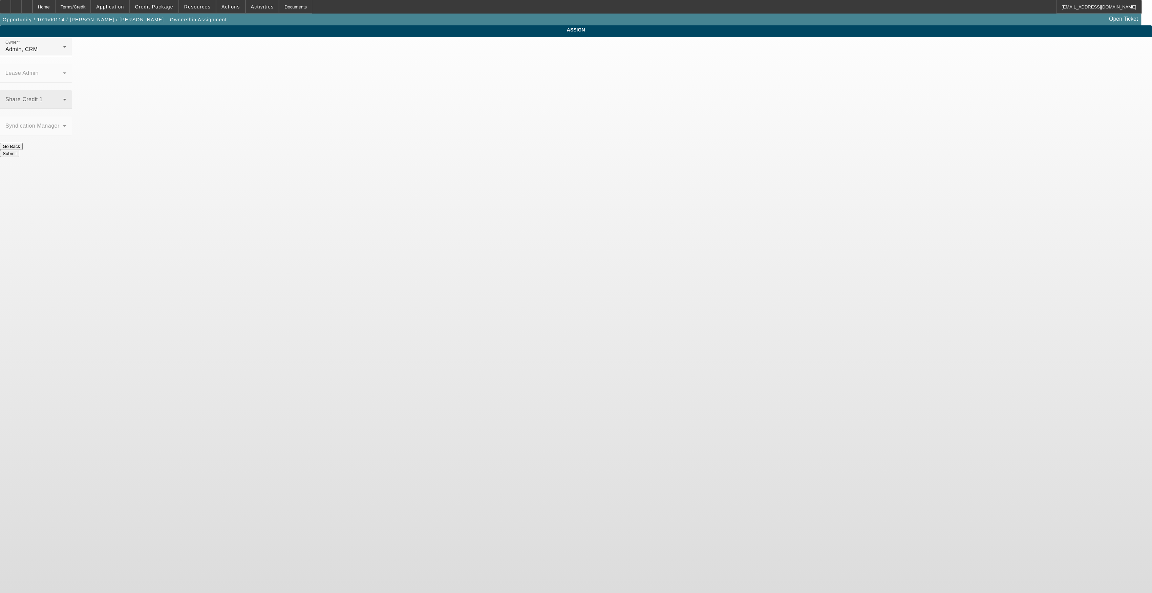
click at [63, 98] on span at bounding box center [34, 102] width 58 height 8
click at [535, 60] on div at bounding box center [576, 296] width 1152 height 593
click at [63, 53] on div "Admin, CRM" at bounding box center [34, 49] width 58 height 8
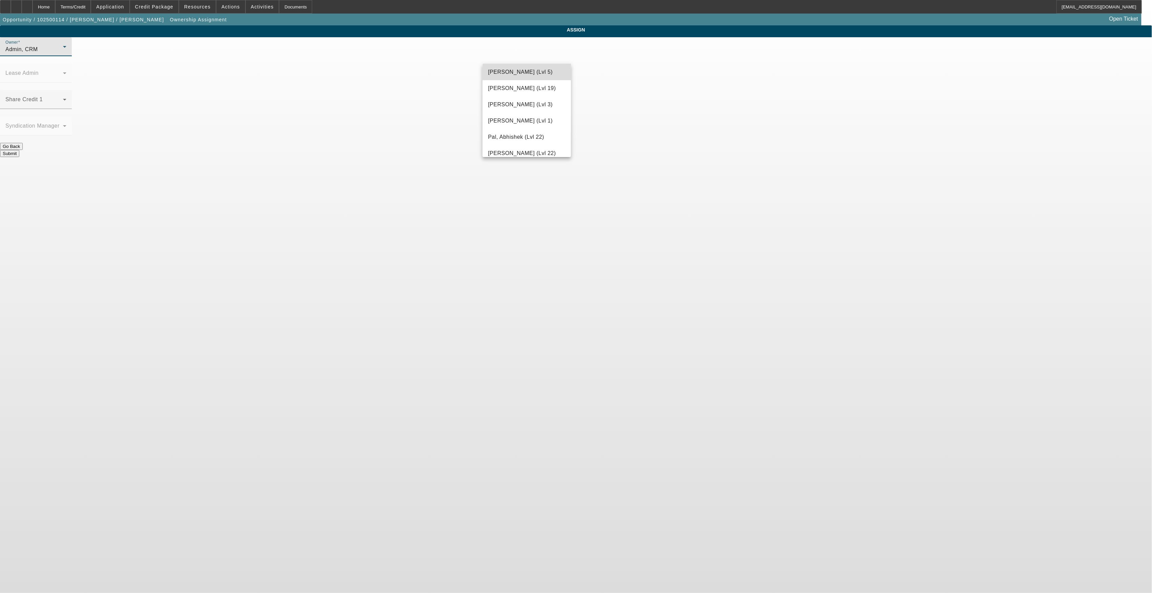
click at [528, 76] on span "Nubie, Daniel (Lvl 5)" at bounding box center [520, 72] width 65 height 8
click at [19, 150] on button "Submit" at bounding box center [9, 153] width 19 height 7
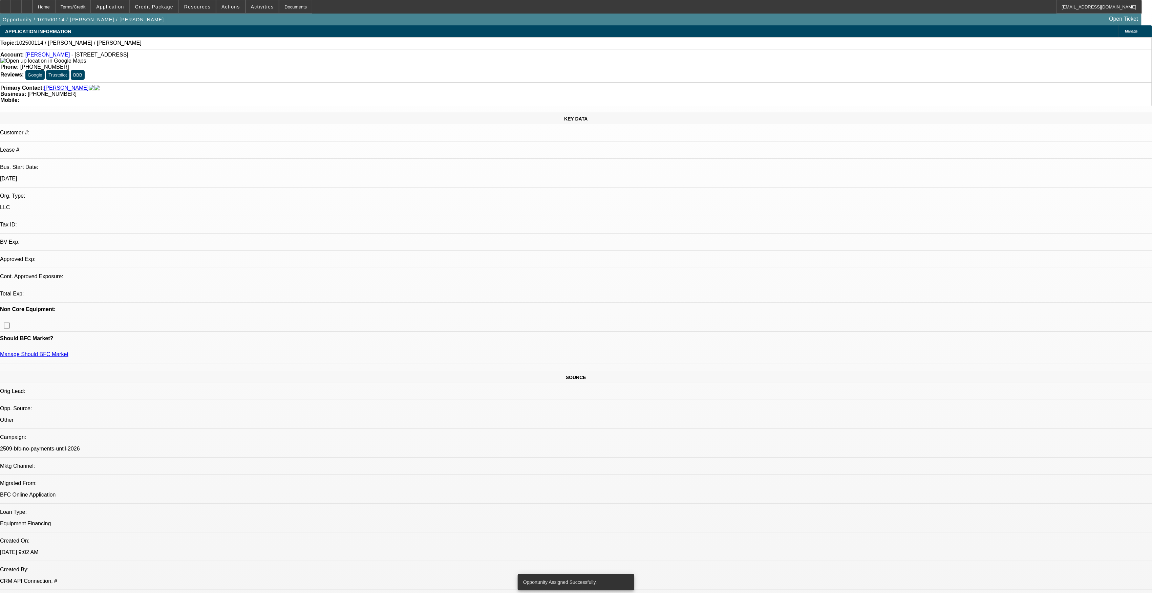
select select "0"
select select "2"
select select "0.1"
select select "4"
